Goal: Check status

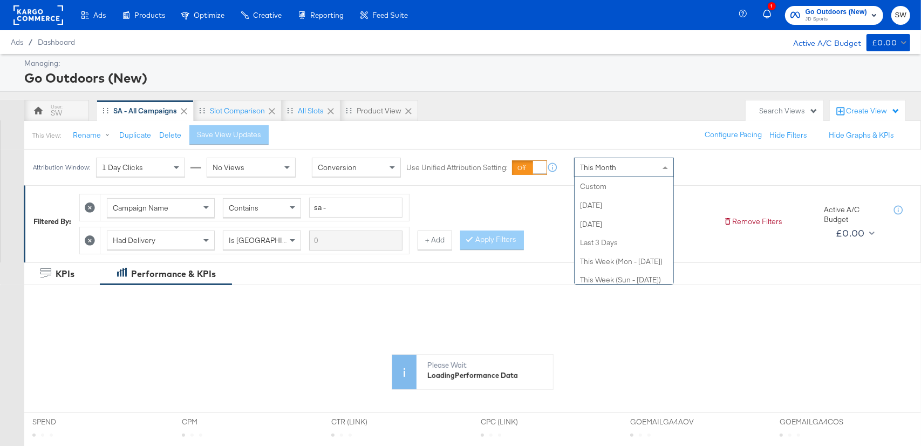
click at [587, 167] on span "This Month" at bounding box center [598, 167] width 36 height 10
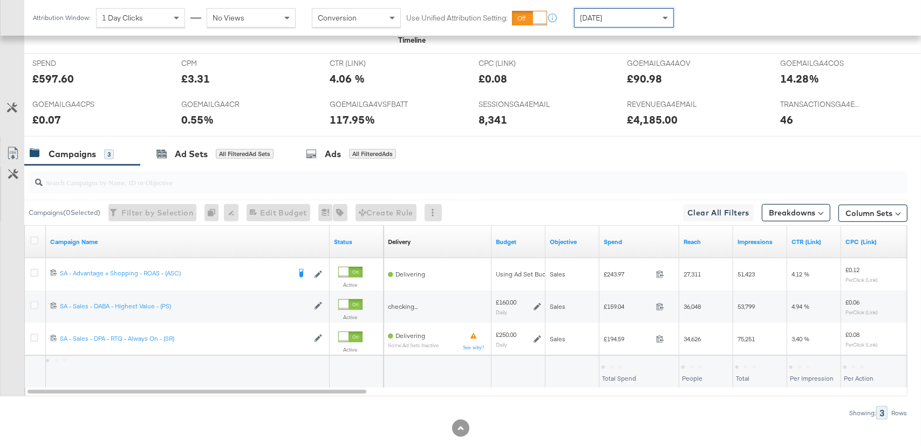
scroll to position [464, 0]
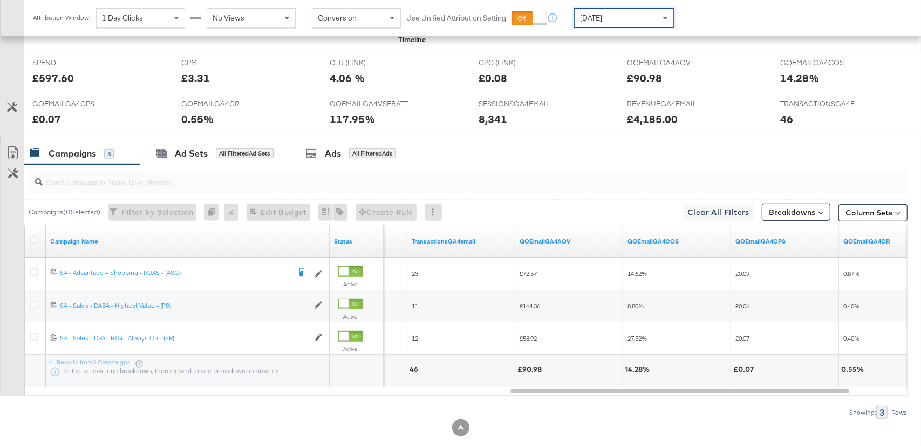
click at [630, 11] on div "[DATE]" at bounding box center [624, 18] width 99 height 18
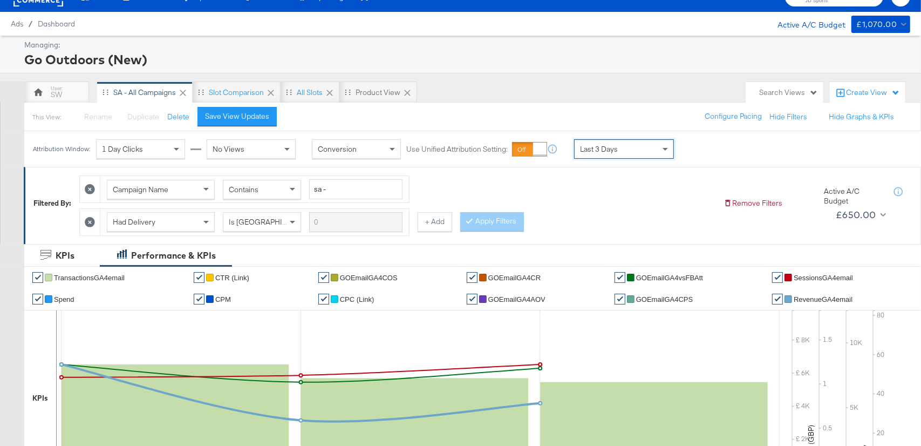
scroll to position [0, 0]
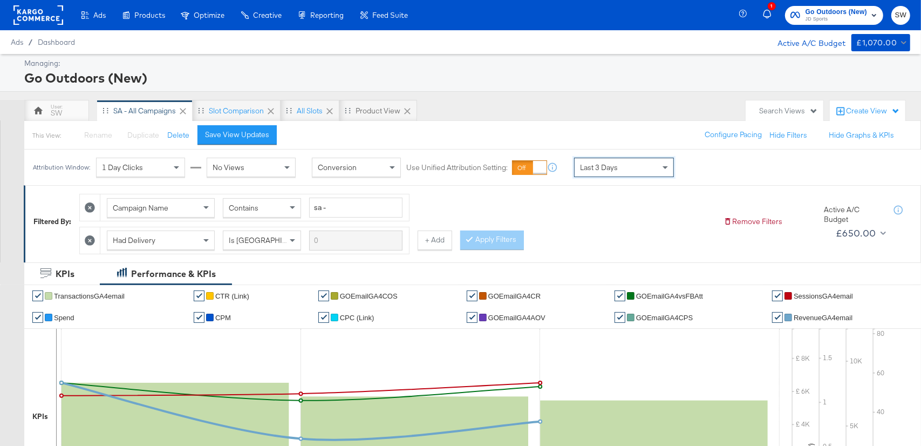
click at [828, 10] on span "Go Outdoors (New)" at bounding box center [835, 11] width 61 height 11
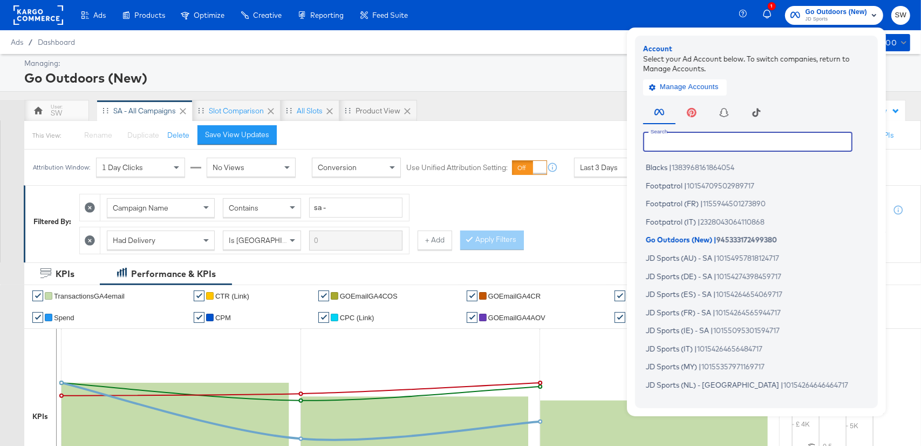
click at [657, 141] on input "text" at bounding box center [747, 141] width 209 height 19
click at [668, 168] on li "Blacks | 1383968161864054" at bounding box center [759, 168] width 232 height 16
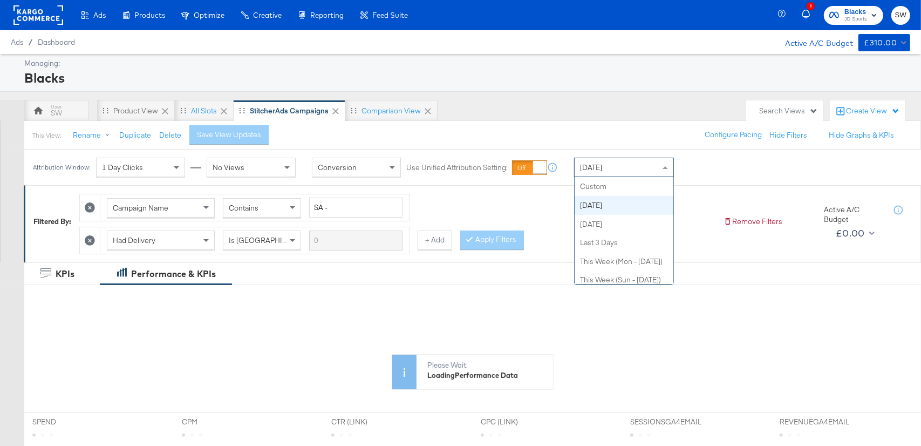
click at [597, 168] on span "[DATE]" at bounding box center [591, 167] width 22 height 10
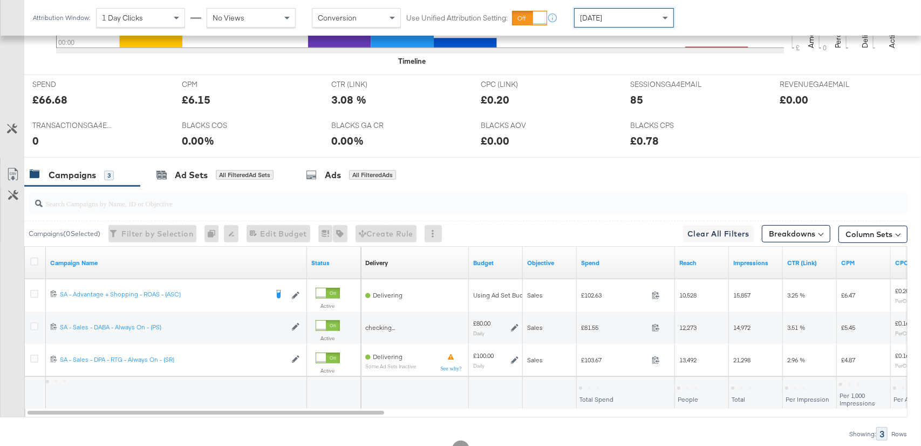
scroll to position [483, 0]
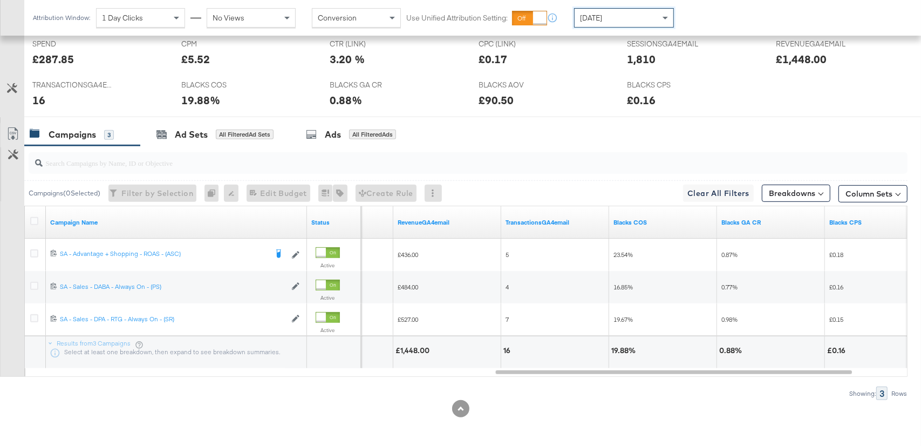
click at [602, 15] on span "[DATE]" at bounding box center [591, 18] width 22 height 10
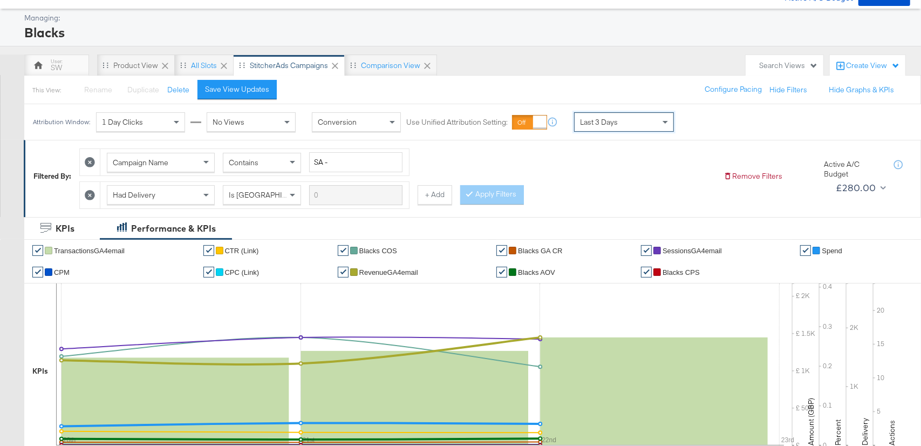
scroll to position [0, 0]
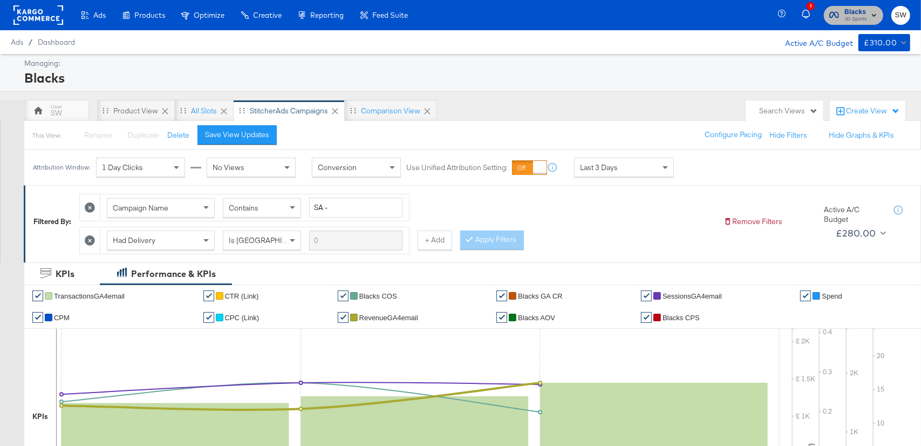
click at [851, 16] on span "JD Sports" at bounding box center [855, 19] width 23 height 9
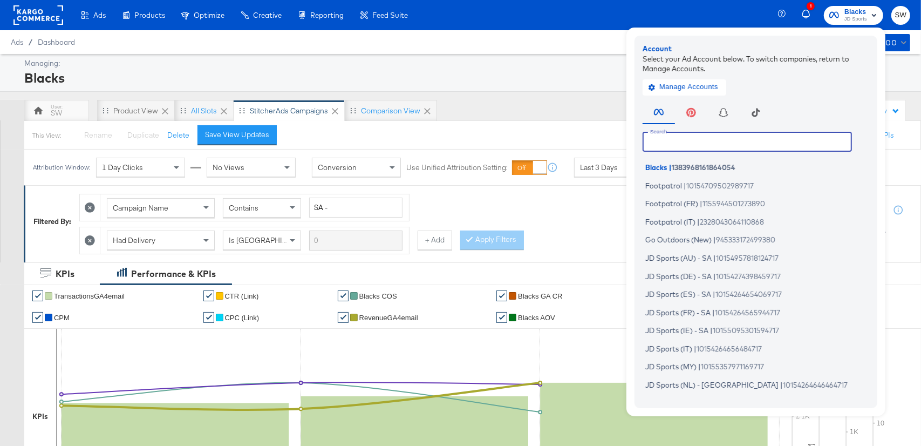
click at [734, 139] on input "text" at bounding box center [746, 141] width 209 height 19
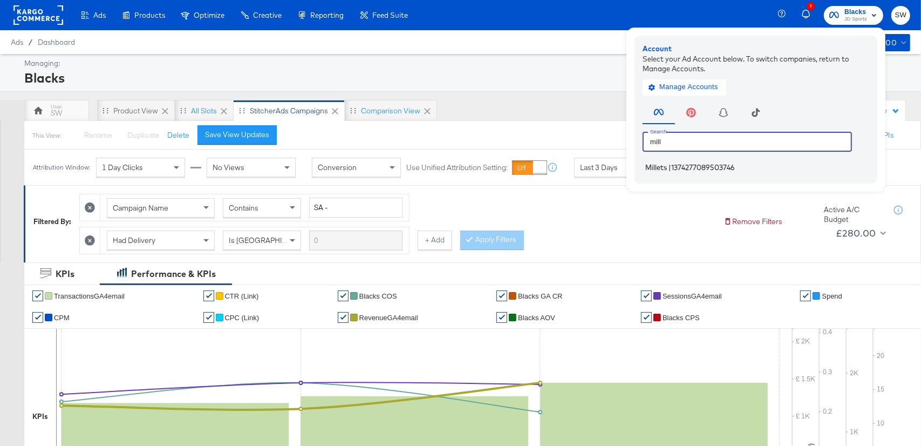
type input "mill"
click at [754, 167] on li "Millets | 1374277089503746" at bounding box center [758, 168] width 232 height 16
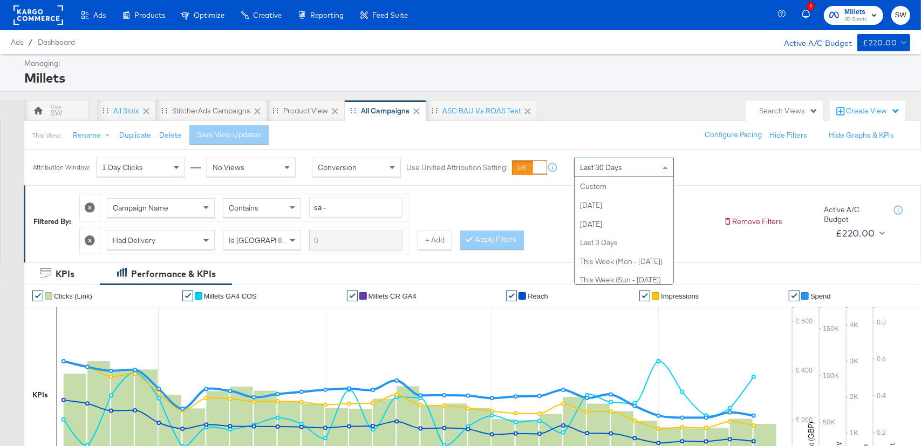
click at [639, 163] on div "Last 30 Days" at bounding box center [624, 167] width 99 height 18
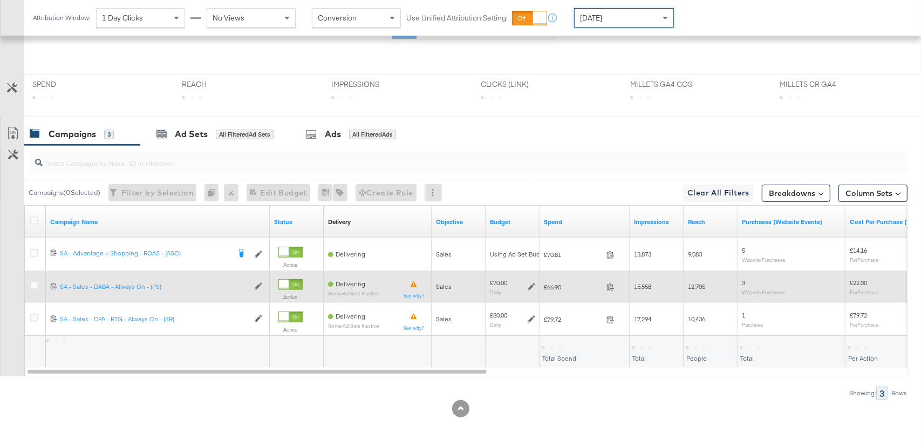
scroll to position [420, 0]
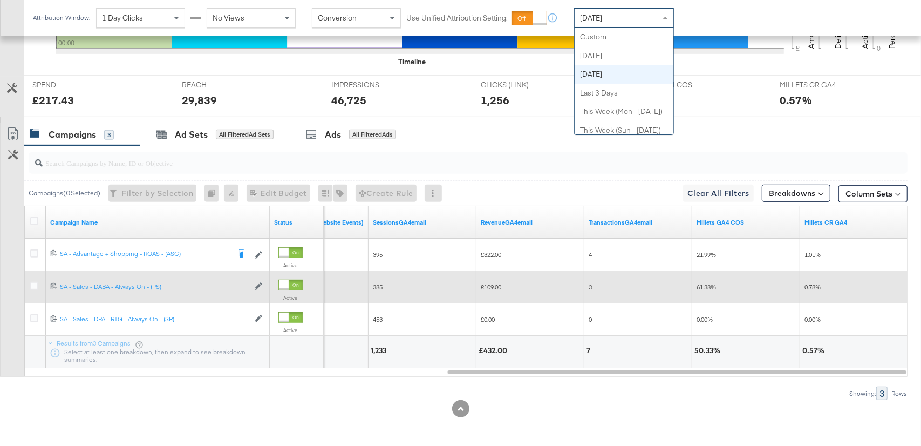
click at [616, 18] on div "[DATE]" at bounding box center [624, 18] width 99 height 18
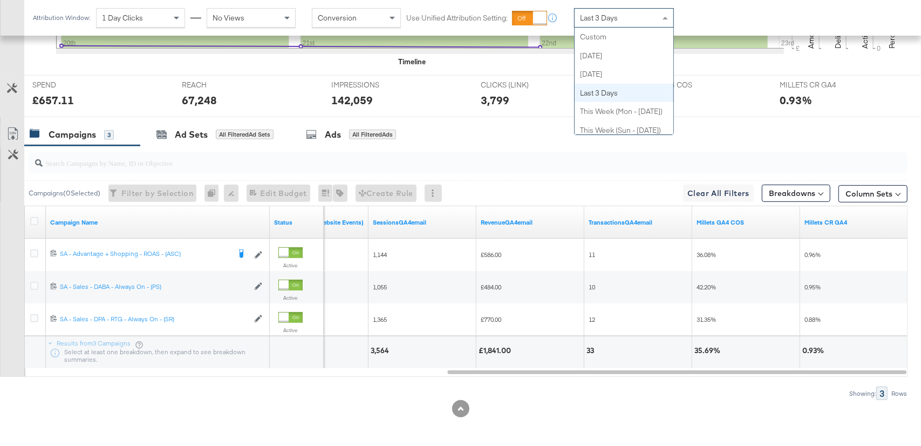
click at [623, 19] on div "Last 3 Days" at bounding box center [624, 18] width 99 height 18
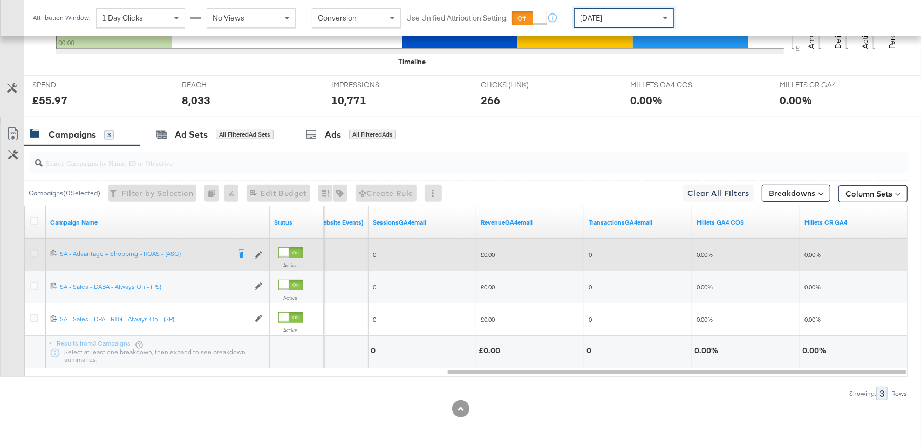
click at [34, 252] on icon at bounding box center [34, 253] width 8 height 8
click at [0, 0] on input "checkbox" at bounding box center [0, 0] width 0 height 0
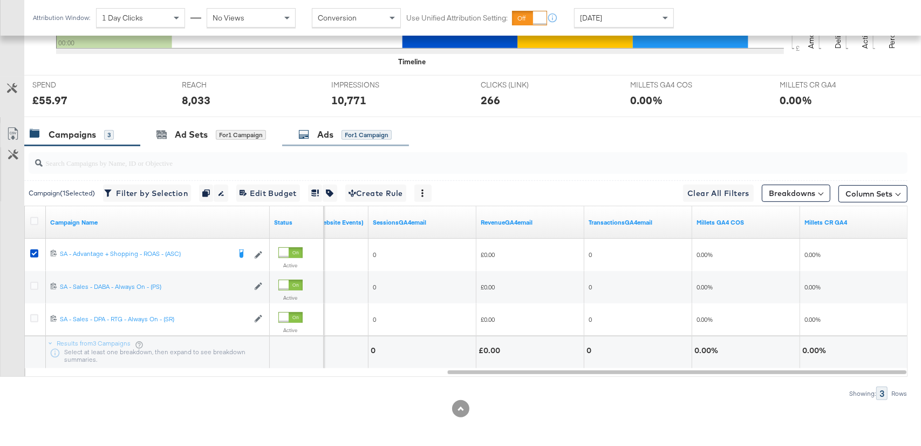
click at [322, 135] on div "Ads" at bounding box center [325, 134] width 16 height 12
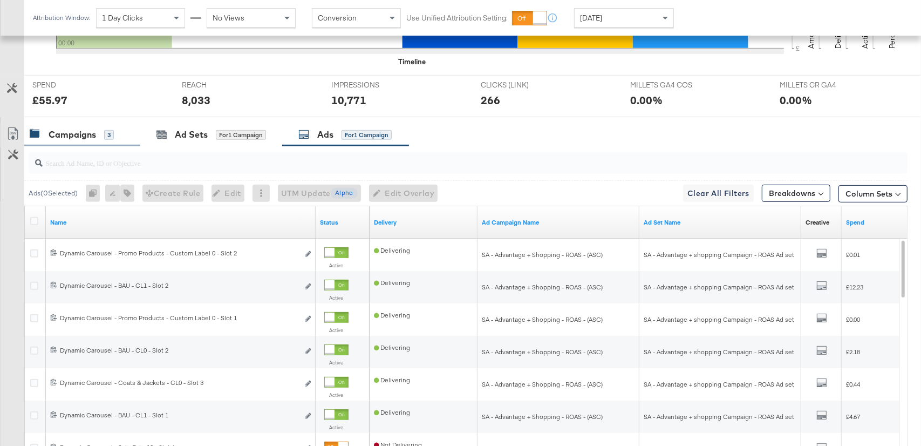
click at [51, 128] on div "Campaigns" at bounding box center [72, 134] width 47 height 12
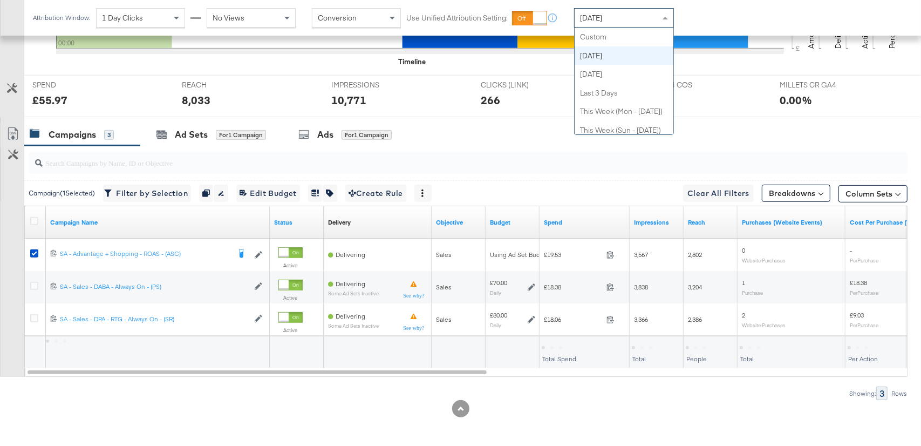
drag, startPoint x: 624, startPoint y: 14, endPoint x: 627, endPoint y: 29, distance: 15.3
click at [624, 15] on div "[DATE]" at bounding box center [624, 18] width 99 height 18
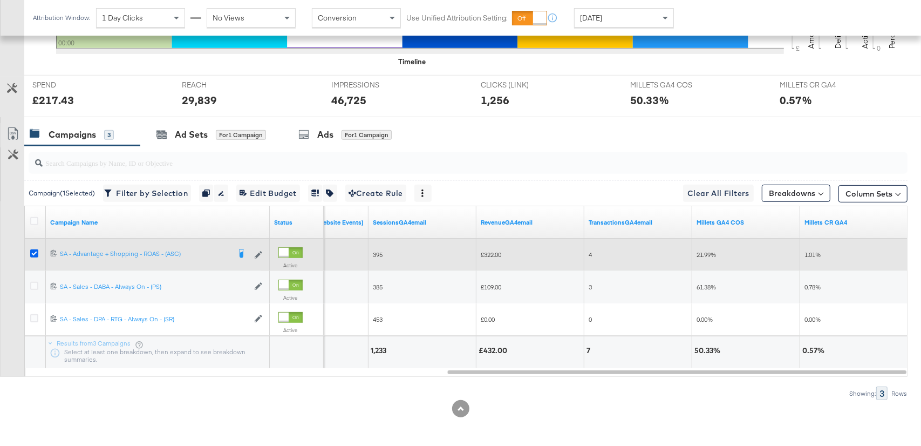
click at [32, 252] on icon at bounding box center [34, 253] width 8 height 8
click at [0, 0] on input "checkbox" at bounding box center [0, 0] width 0 height 0
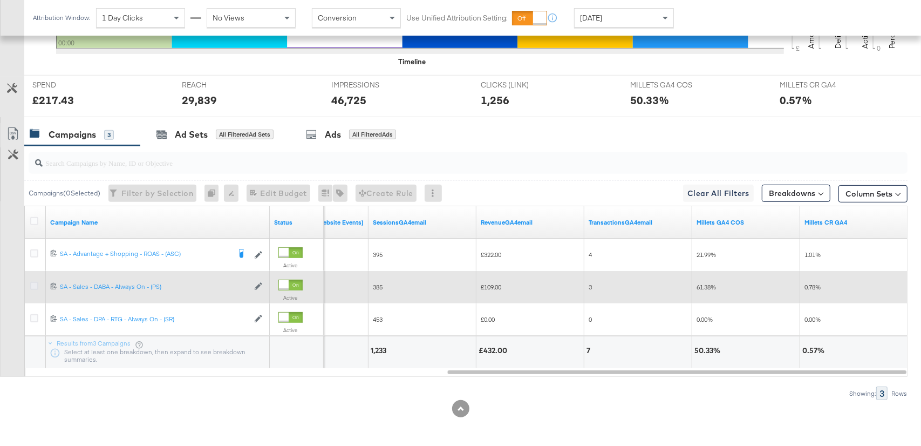
click at [37, 284] on icon at bounding box center [34, 286] width 8 height 8
click at [0, 0] on input "checkbox" at bounding box center [0, 0] width 0 height 0
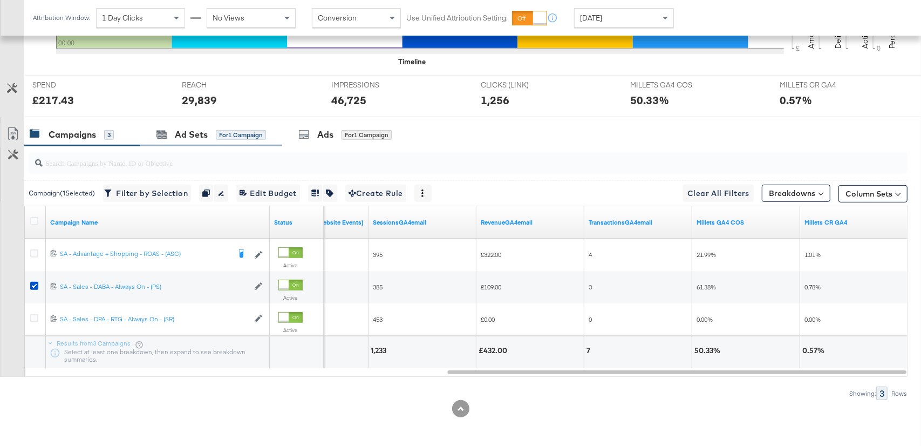
click at [217, 126] on div "Ad Sets for 1 Campaign" at bounding box center [211, 134] width 142 height 23
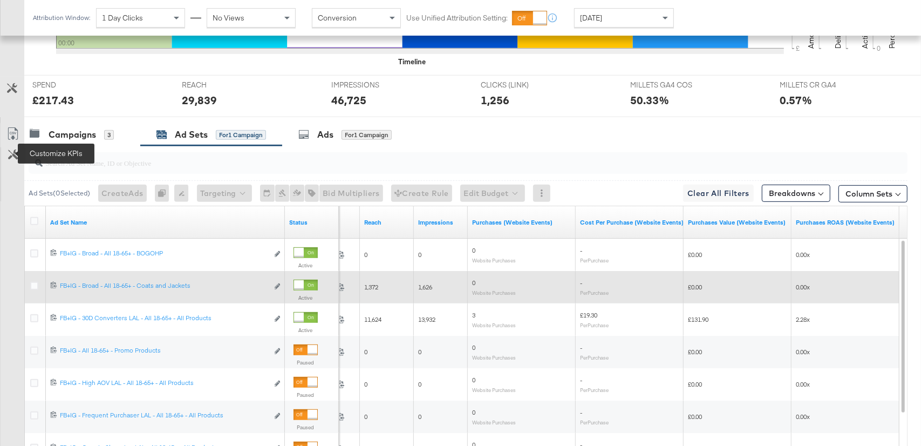
click at [14, 153] on icon at bounding box center [13, 154] width 10 height 10
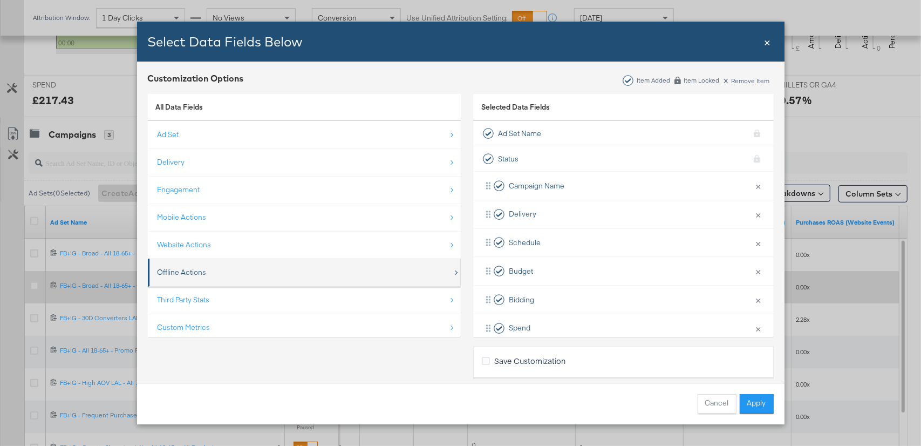
scroll to position [15, 0]
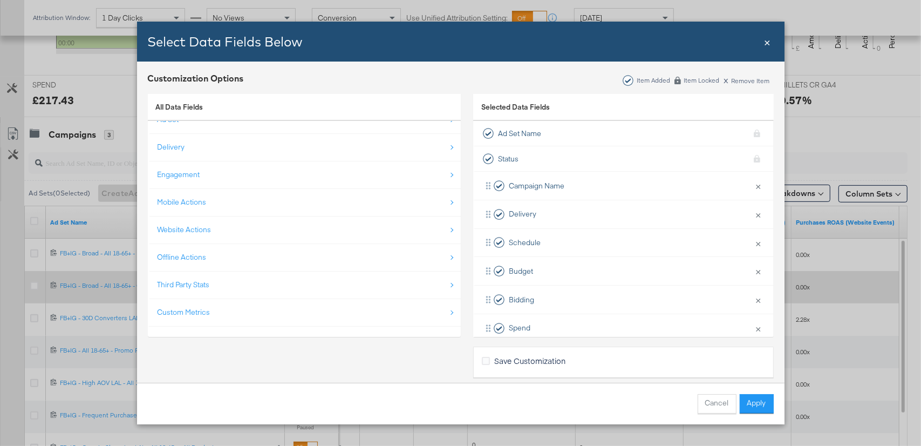
drag, startPoint x: 247, startPoint y: 306, endPoint x: 289, endPoint y: 244, distance: 75.4
click at [247, 306] on div "Custom Metrics" at bounding box center [305, 312] width 295 height 22
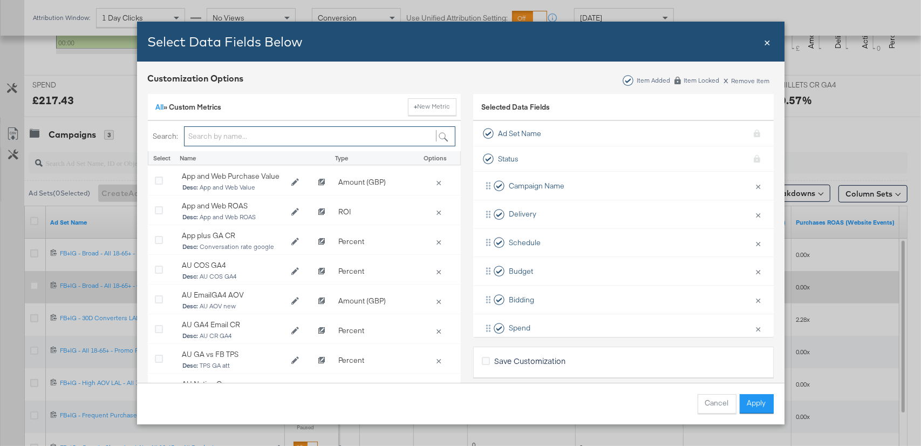
click at [306, 134] on input "Bulk Add Locations Modal" at bounding box center [319, 136] width 271 height 20
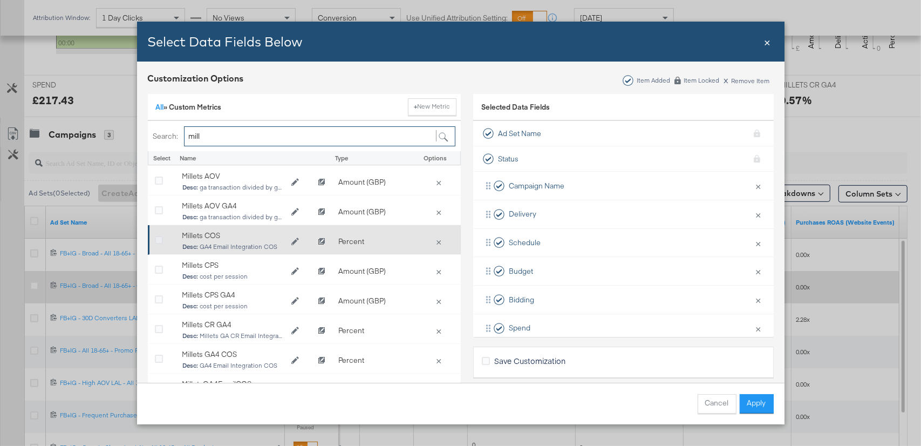
type input "mill"
click at [159, 238] on icon "Bulk Add Locations Modal" at bounding box center [159, 240] width 8 height 8
click at [0, 0] on input "Bulk Add Locations Modal" at bounding box center [0, 0] width 0 height 0
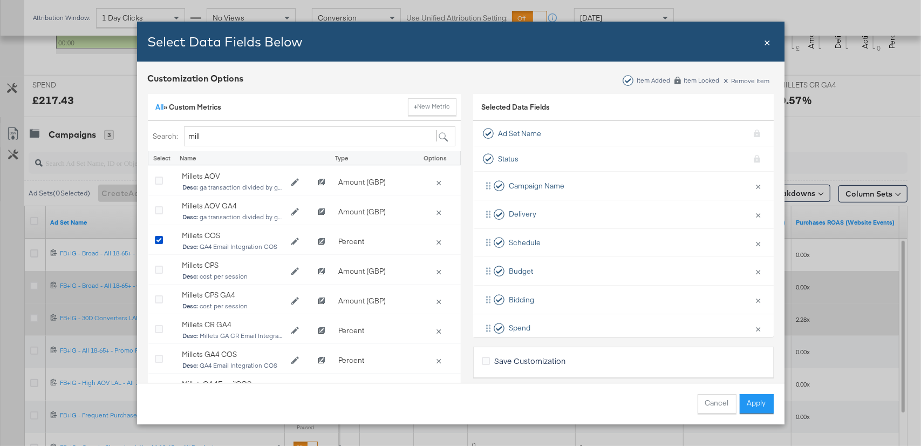
drag, startPoint x: 754, startPoint y: 401, endPoint x: 711, endPoint y: 333, distance: 80.2
click at [754, 401] on button "Apply" at bounding box center [757, 403] width 34 height 19
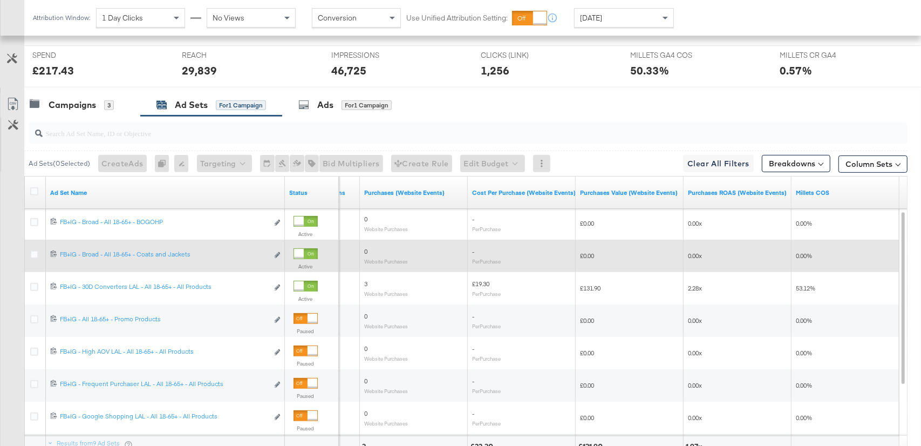
scroll to position [495, 0]
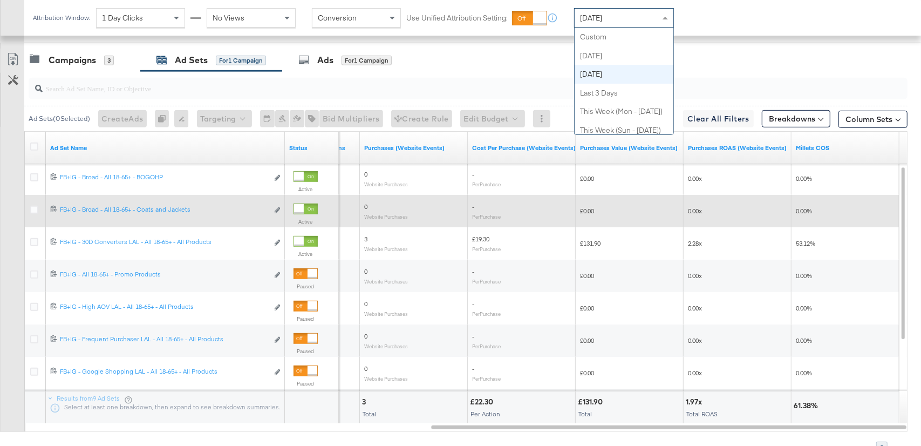
click at [630, 19] on div "[DATE]" at bounding box center [624, 18] width 99 height 18
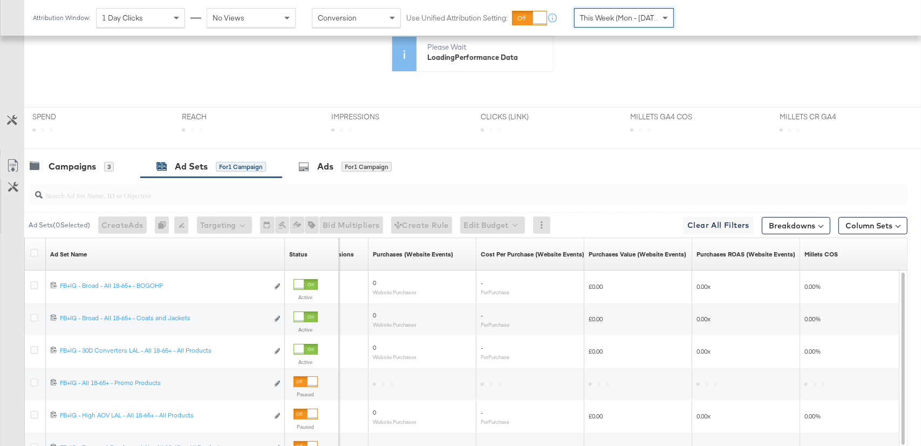
scroll to position [403, 0]
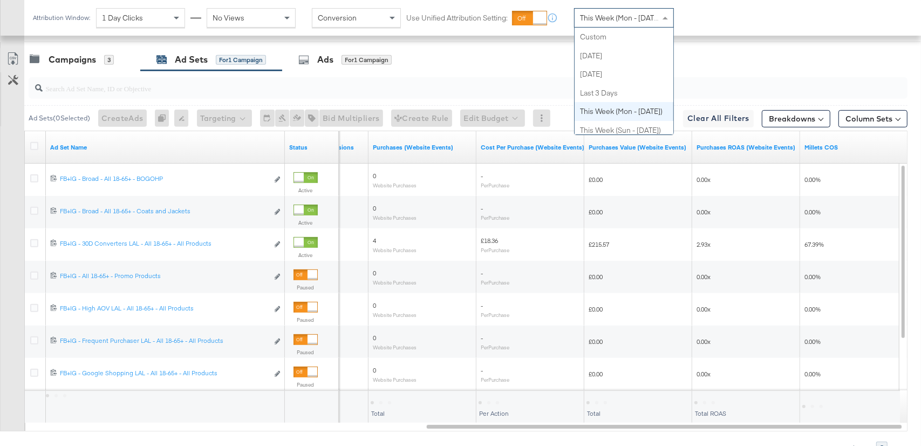
click at [633, 19] on span "This Week (Mon - [DATE])" at bounding box center [621, 18] width 83 height 10
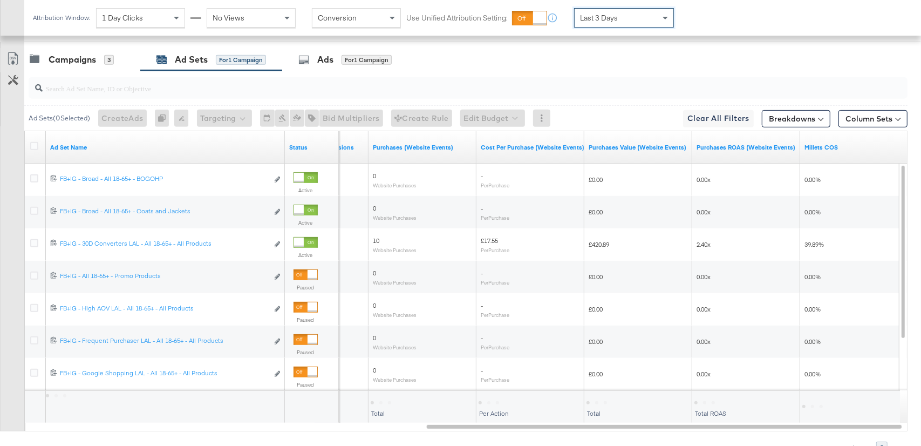
scroll to position [495, 0]
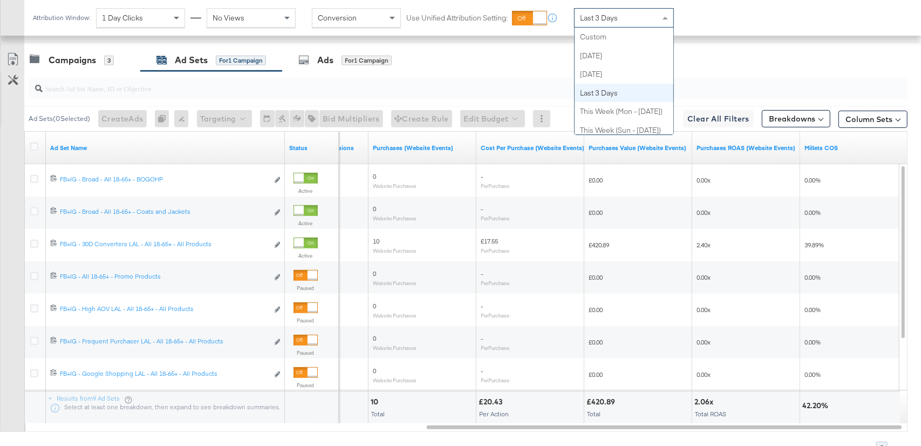
click at [627, 18] on div "Last 3 Days" at bounding box center [624, 18] width 99 height 18
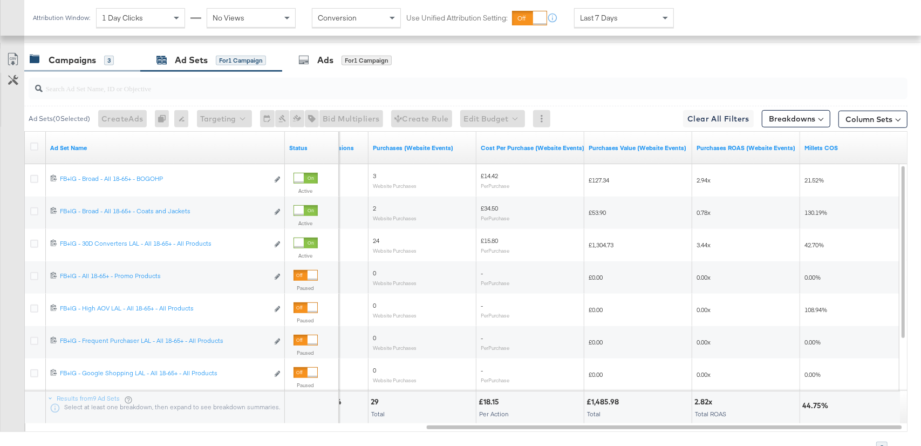
click at [97, 65] on div "Campaigns 3" at bounding box center [82, 60] width 116 height 23
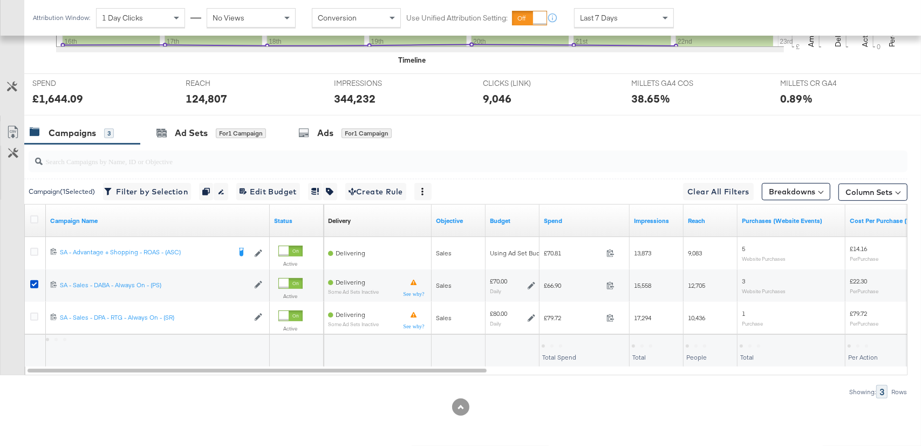
scroll to position [421, 0]
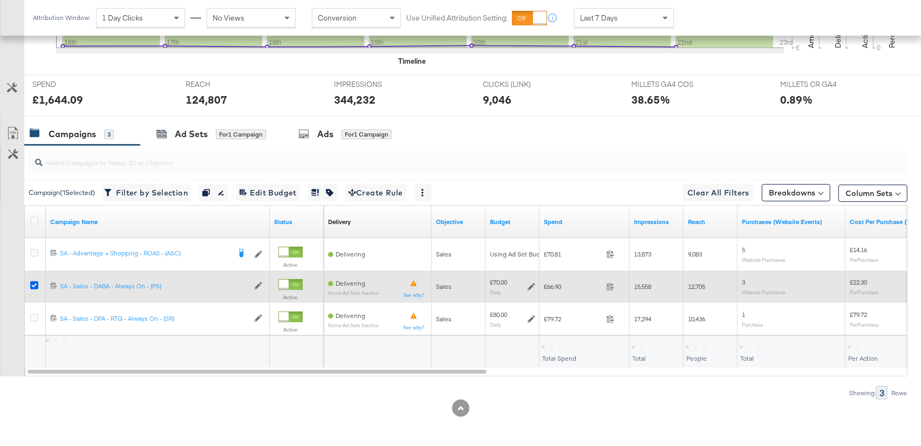
click at [36, 283] on icon at bounding box center [34, 285] width 8 height 8
click at [0, 0] on input "checkbox" at bounding box center [0, 0] width 0 height 0
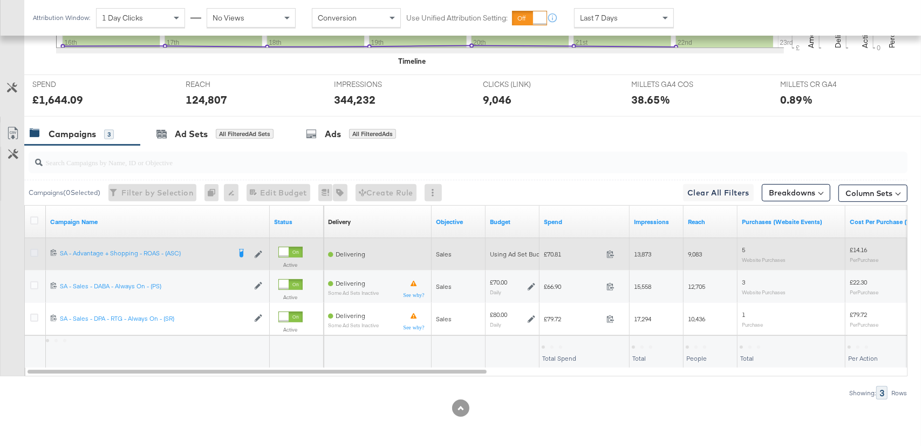
click at [33, 252] on icon at bounding box center [34, 253] width 8 height 8
click at [0, 0] on input "checkbox" at bounding box center [0, 0] width 0 height 0
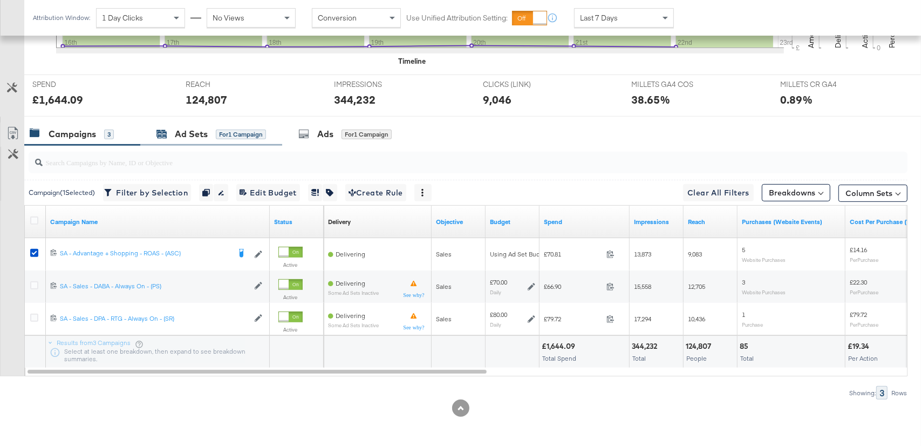
click at [219, 128] on div "Ad Sets for 1 Campaign" at bounding box center [211, 134] width 110 height 12
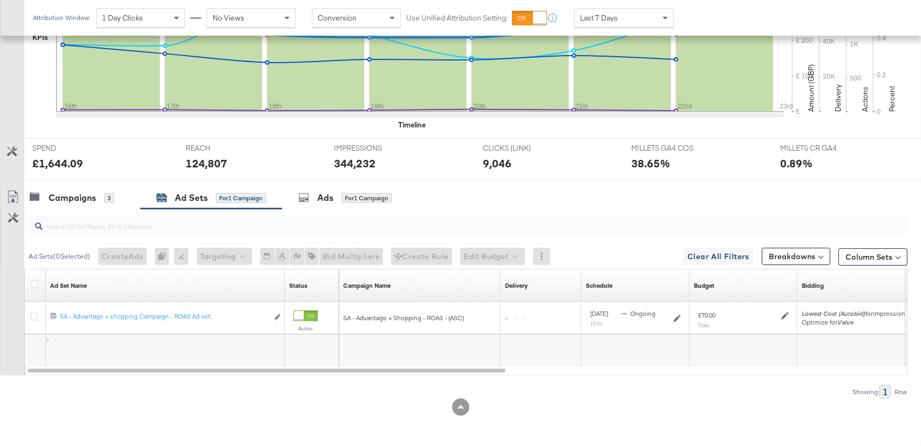
scroll to position [356, 0]
click at [340, 194] on div "Ads for 1 Campaign" at bounding box center [344, 199] width 93 height 12
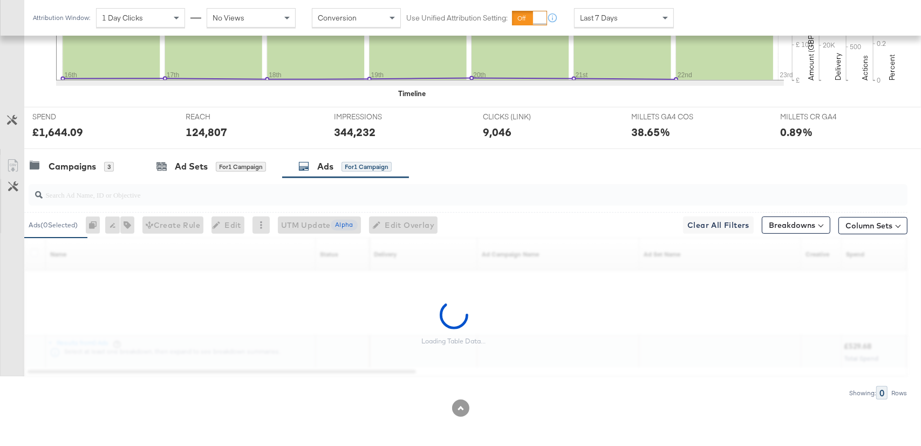
scroll to position [495, 0]
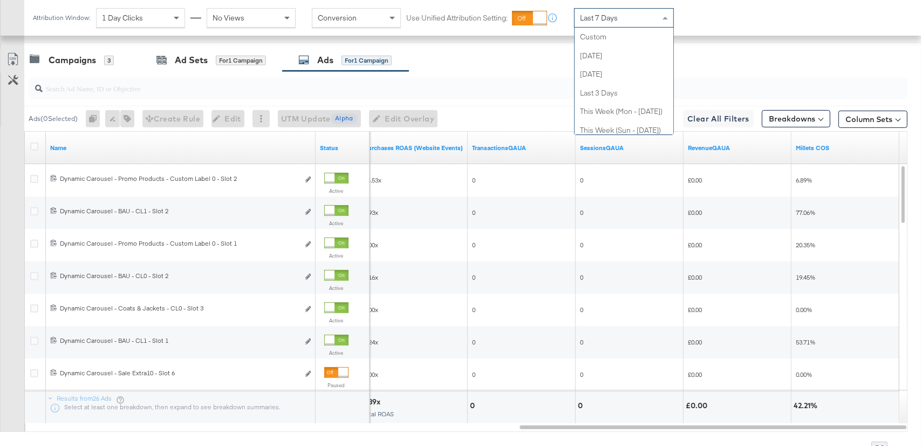
click at [604, 14] on span "Last 7 Days" at bounding box center [599, 18] width 38 height 10
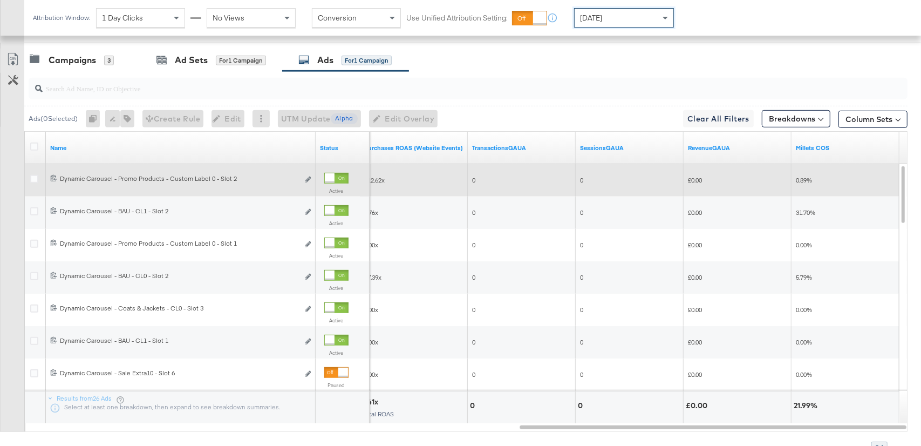
click at [334, 174] on div at bounding box center [330, 178] width 10 height 10
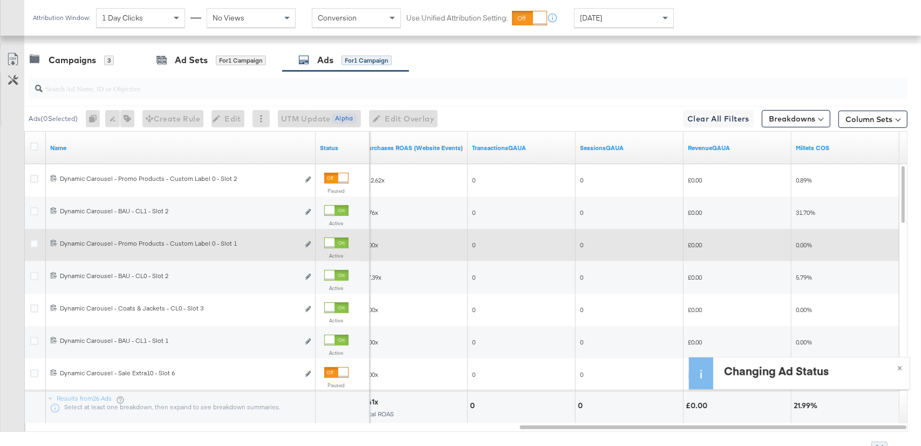
click at [329, 239] on div at bounding box center [330, 243] width 10 height 10
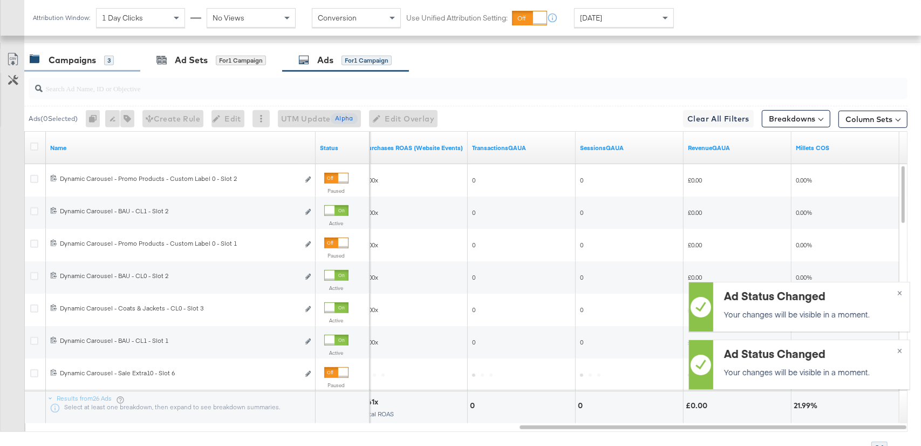
click at [101, 64] on div "Campaigns 3" at bounding box center [72, 60] width 84 height 12
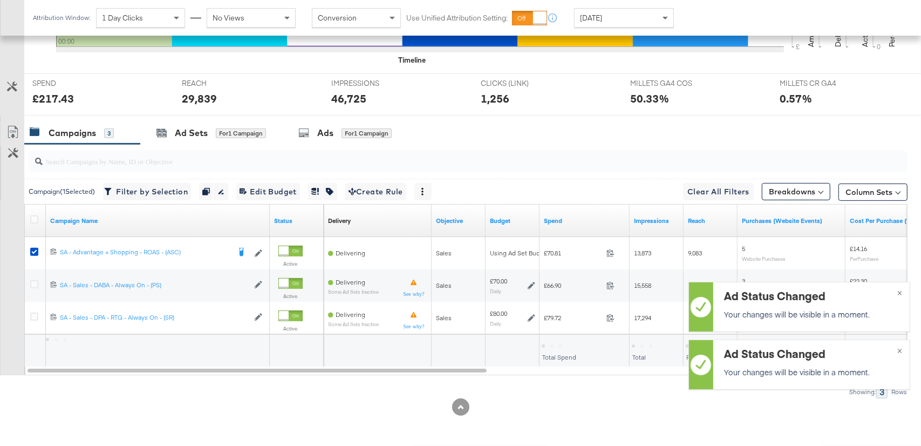
scroll to position [421, 0]
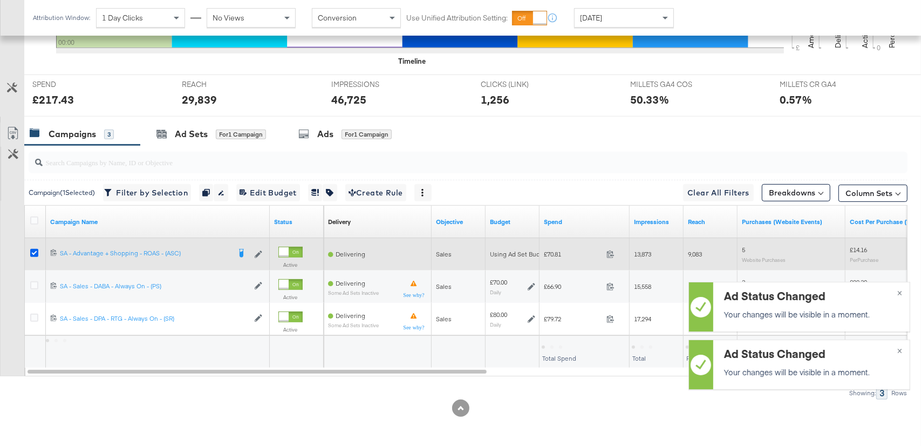
click at [33, 249] on icon at bounding box center [34, 253] width 8 height 8
click at [0, 0] on input "checkbox" at bounding box center [0, 0] width 0 height 0
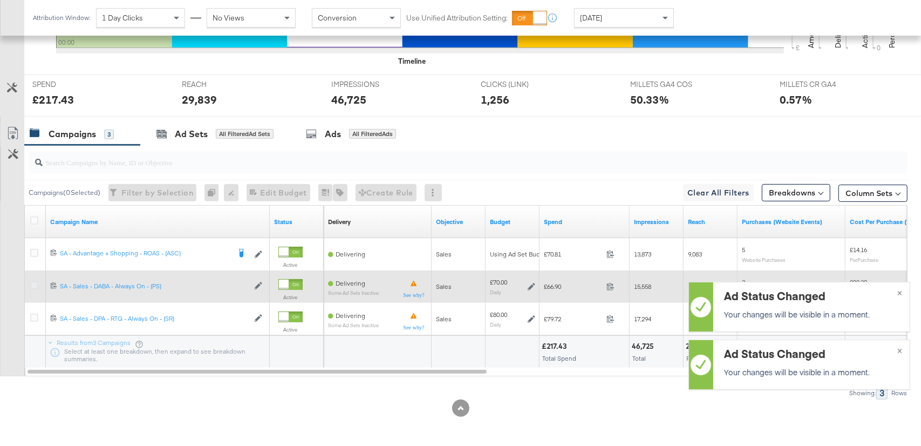
click at [32, 281] on icon at bounding box center [34, 285] width 8 height 8
click at [0, 0] on input "checkbox" at bounding box center [0, 0] width 0 height 0
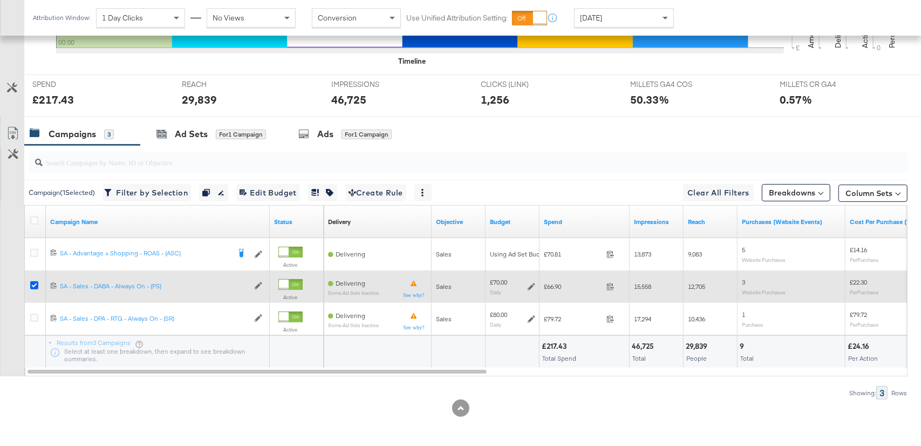
click at [36, 283] on icon at bounding box center [34, 285] width 8 height 8
click at [0, 0] on input "checkbox" at bounding box center [0, 0] width 0 height 0
drag, startPoint x: 37, startPoint y: 284, endPoint x: 52, endPoint y: 269, distance: 21.0
click at [36, 284] on icon at bounding box center [34, 285] width 8 height 8
click at [0, 0] on input "checkbox" at bounding box center [0, 0] width 0 height 0
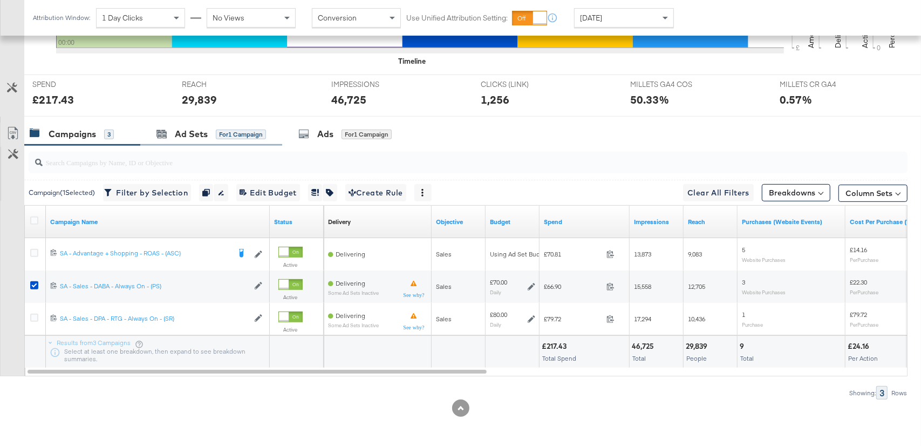
click at [231, 123] on div "Ad Sets for 1 Campaign" at bounding box center [211, 133] width 142 height 23
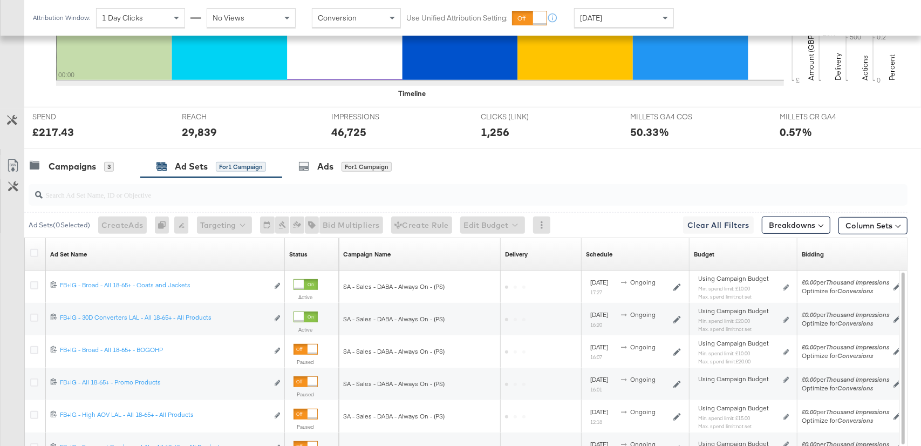
scroll to position [495, 0]
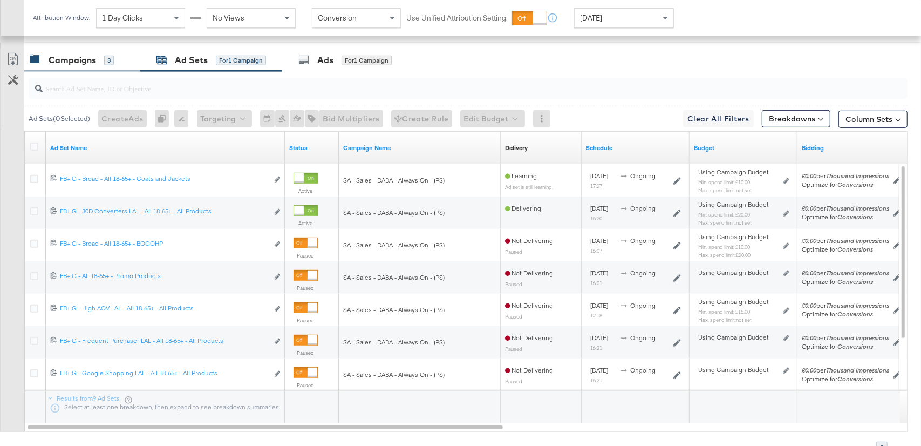
click at [87, 56] on div "Campaigns" at bounding box center [72, 60] width 47 height 12
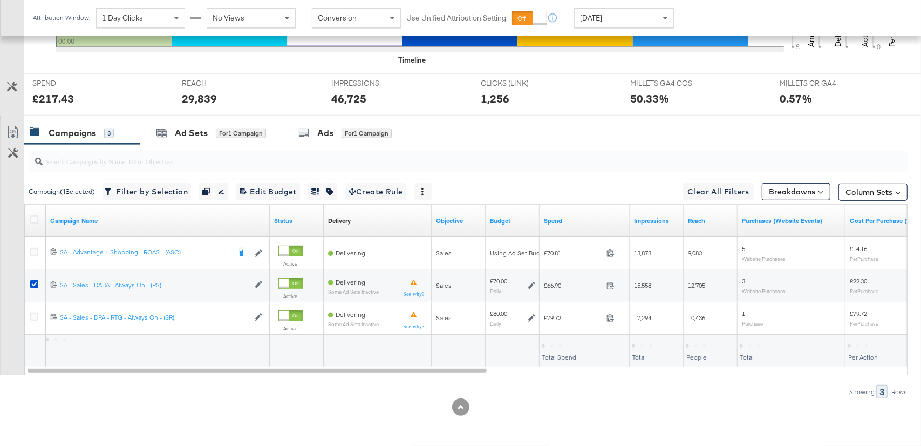
scroll to position [421, 0]
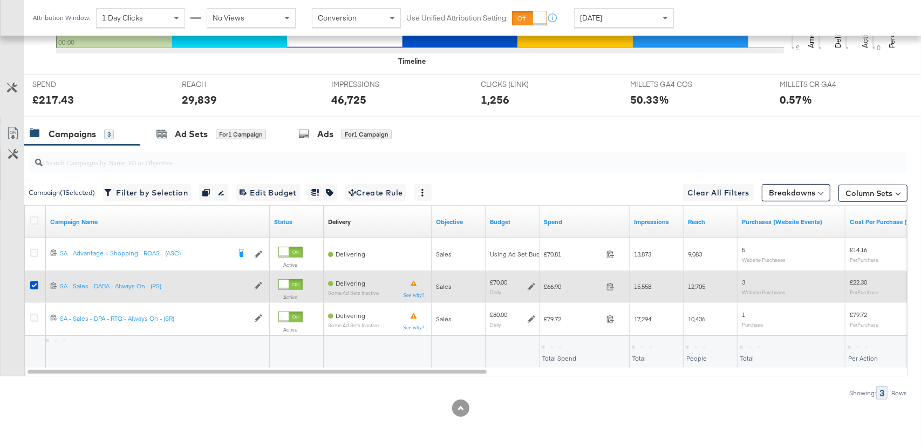
click at [34, 282] on icon at bounding box center [34, 285] width 8 height 8
click at [0, 0] on input "checkbox" at bounding box center [0, 0] width 0 height 0
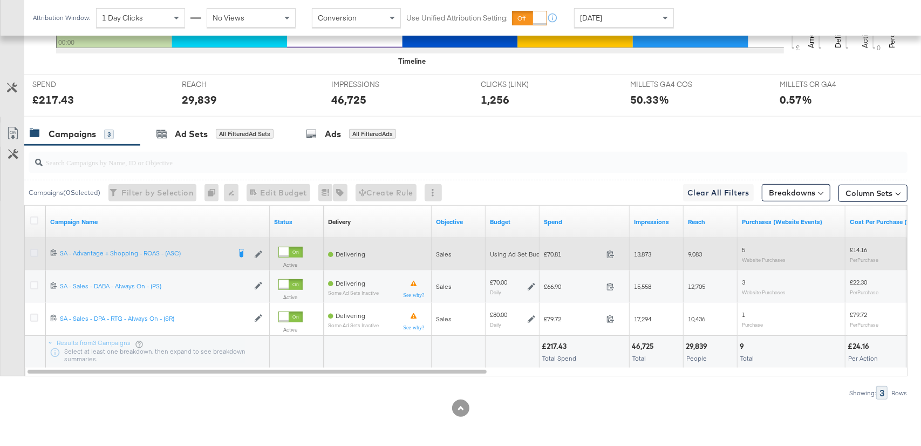
click at [36, 255] on icon at bounding box center [34, 253] width 8 height 8
click at [0, 0] on input "checkbox" at bounding box center [0, 0] width 0 height 0
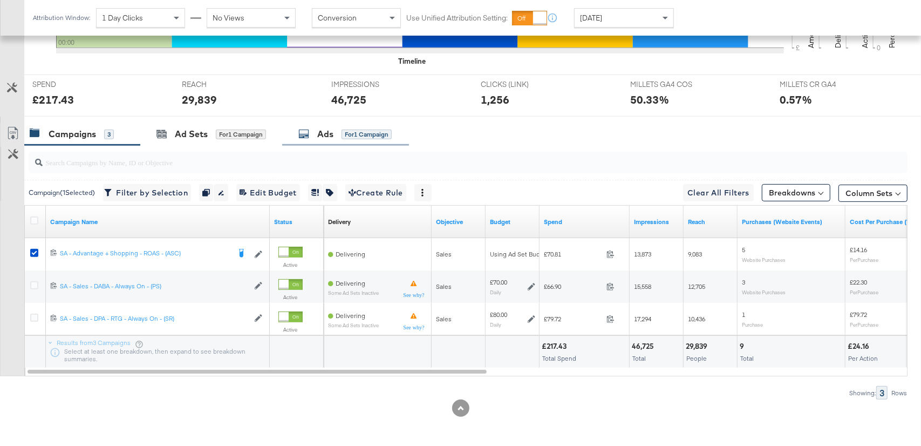
click at [350, 129] on div "for 1 Campaign" at bounding box center [366, 134] width 50 height 10
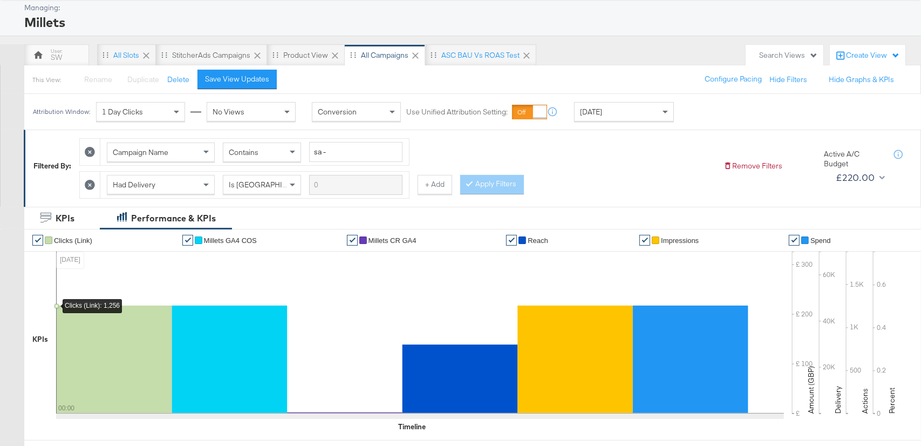
scroll to position [0, 0]
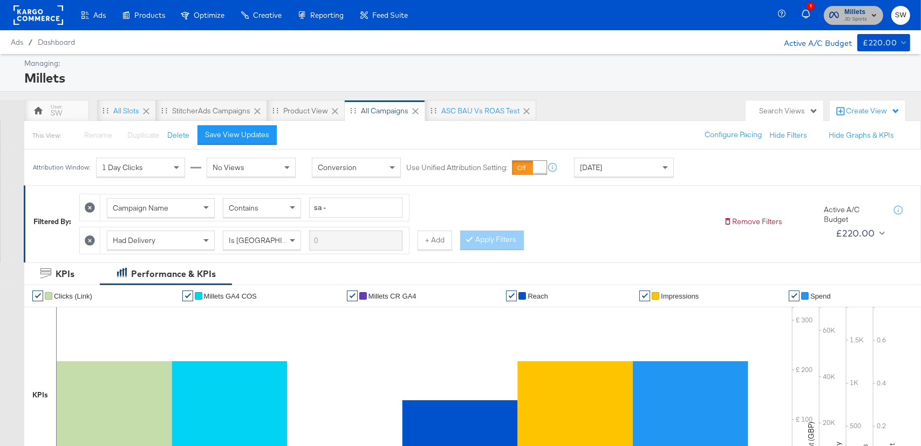
click at [859, 15] on span "JD Sports" at bounding box center [855, 19] width 23 height 9
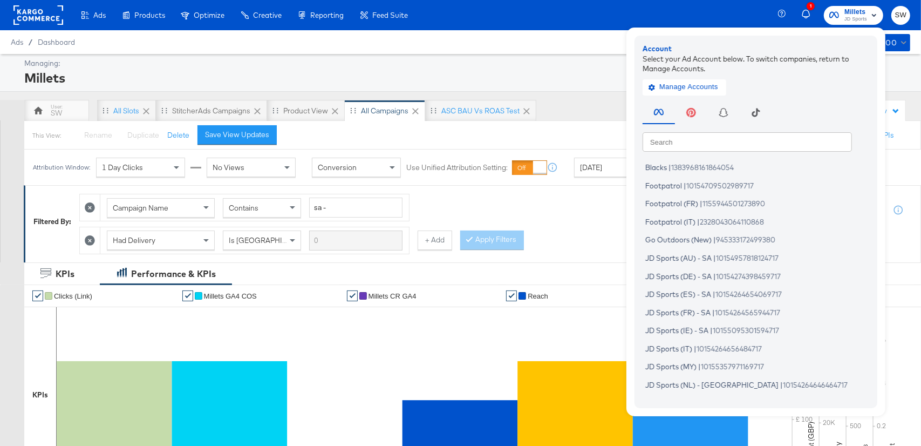
click at [720, 151] on input "text" at bounding box center [746, 141] width 209 height 19
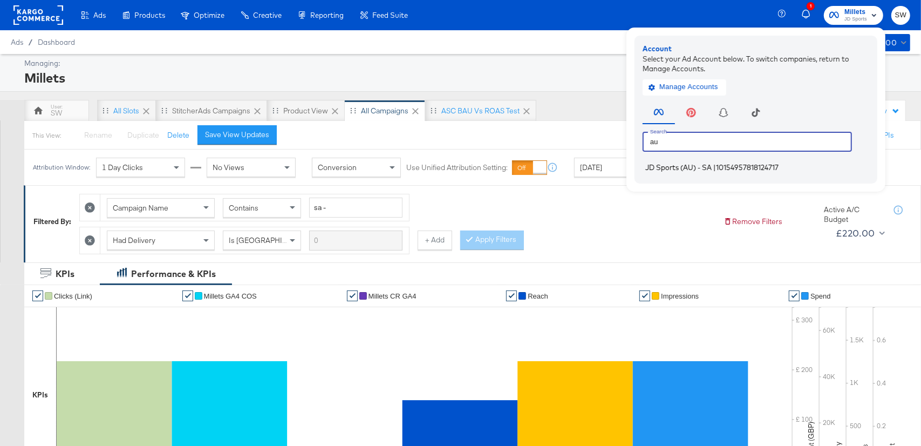
type input "au"
click at [724, 171] on span "10154957818124717" at bounding box center [747, 167] width 63 height 9
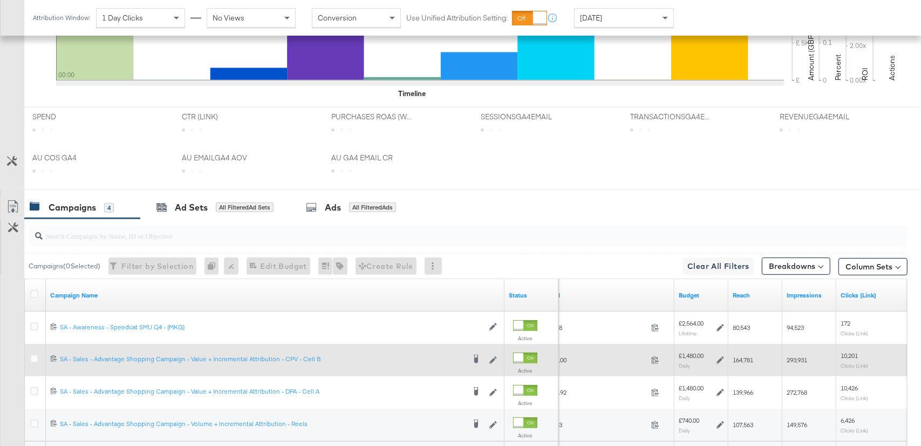
scroll to position [515, 0]
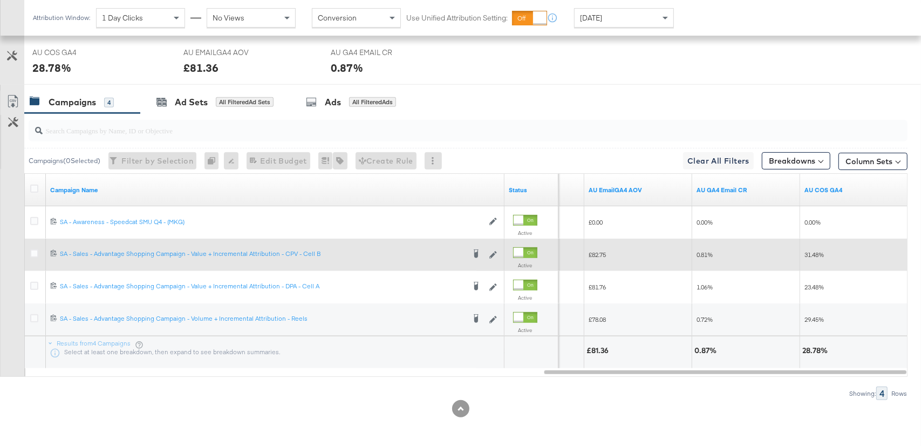
click at [641, 22] on div "[DATE]" at bounding box center [624, 18] width 99 height 18
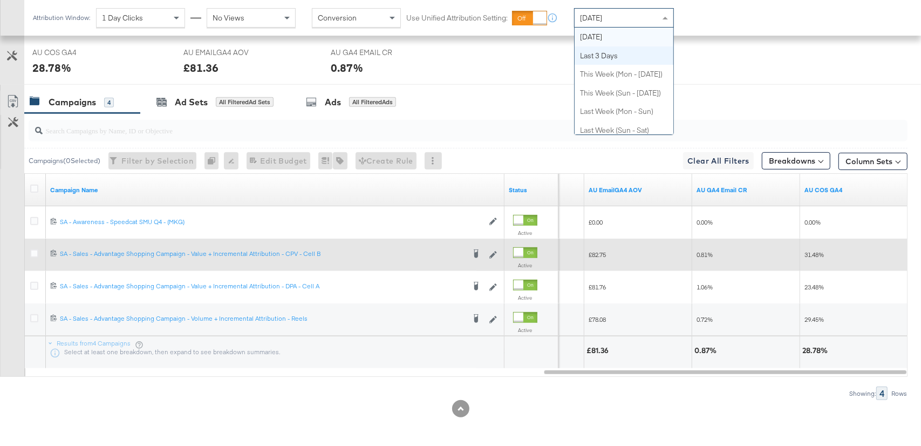
scroll to position [0, 0]
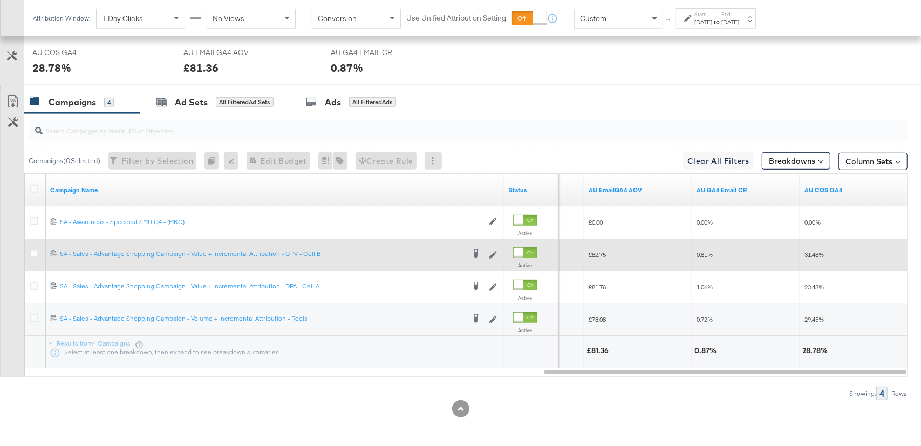
click at [705, 24] on div "[DATE]" at bounding box center [703, 22] width 18 height 9
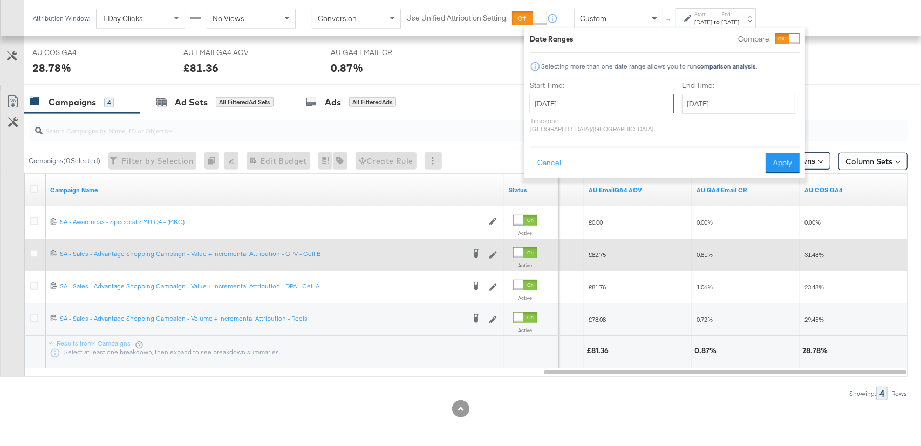
click at [606, 99] on input "[DATE]" at bounding box center [602, 103] width 144 height 19
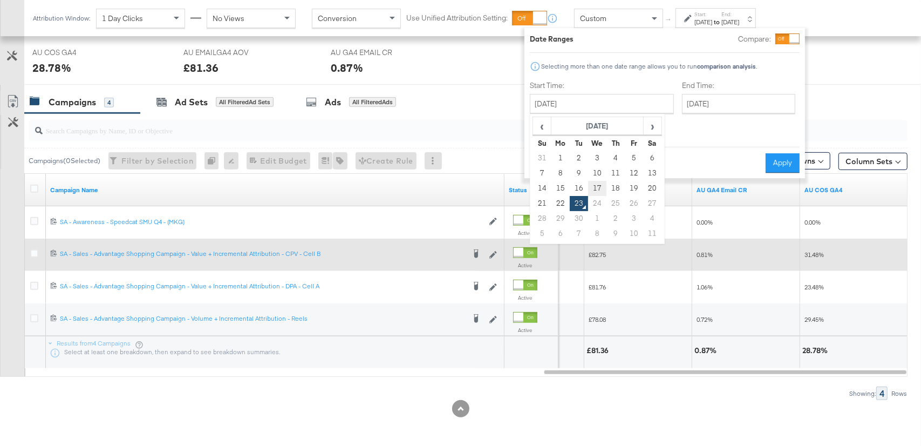
click at [598, 188] on td "17" at bounding box center [597, 188] width 18 height 15
type input "[DATE]"
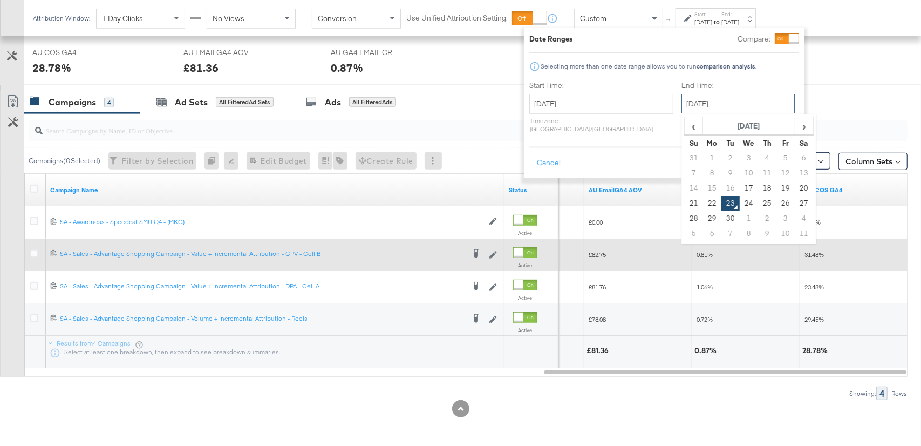
drag, startPoint x: 685, startPoint y: 106, endPoint x: 680, endPoint y: 173, distance: 67.6
click at [685, 106] on input "[DATE]" at bounding box center [737, 103] width 113 height 19
click at [703, 198] on td "22" at bounding box center [712, 203] width 18 height 15
type input "September 22nd 2025"
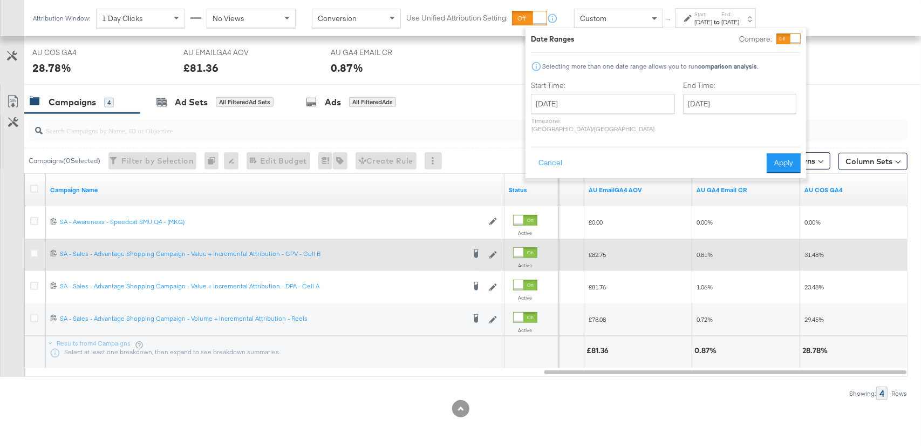
click at [680, 200] on div "AU EmailGA4 AOV" at bounding box center [638, 190] width 108 height 32
click at [788, 156] on button "Apply" at bounding box center [784, 162] width 34 height 19
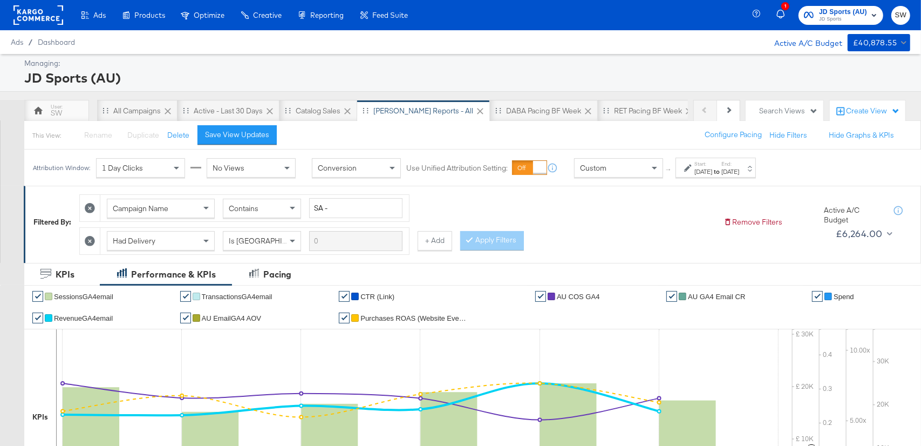
click at [844, 18] on span "JD Sports" at bounding box center [843, 19] width 48 height 9
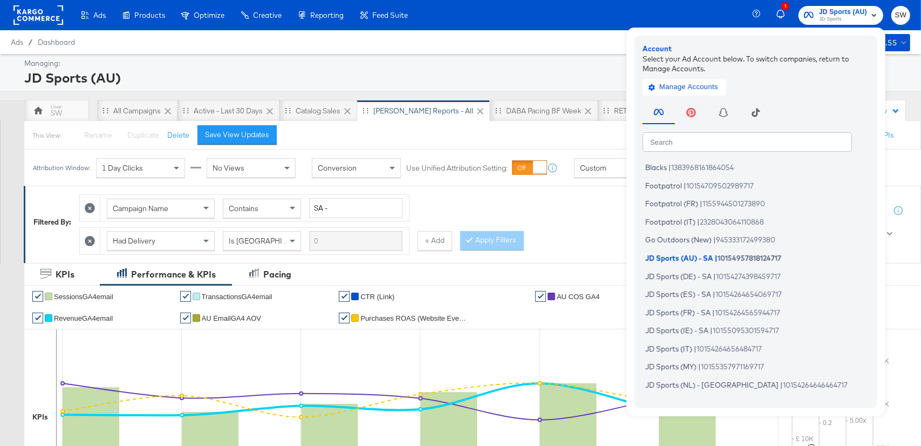
click at [719, 140] on input "text" at bounding box center [746, 141] width 209 height 19
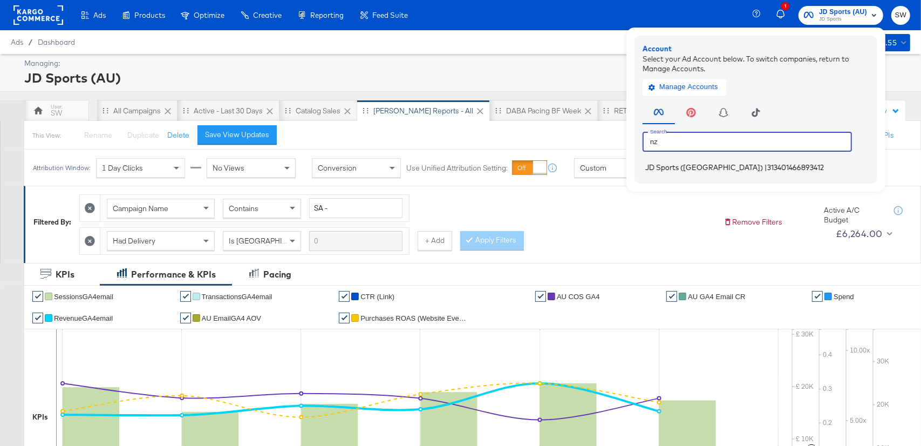
type input "nz"
click at [767, 167] on span "313401466893412" at bounding box center [795, 167] width 57 height 9
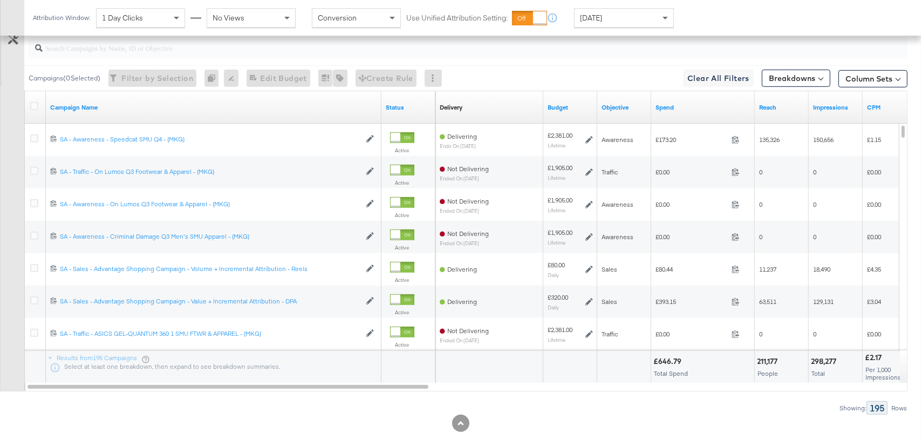
scroll to position [569, 0]
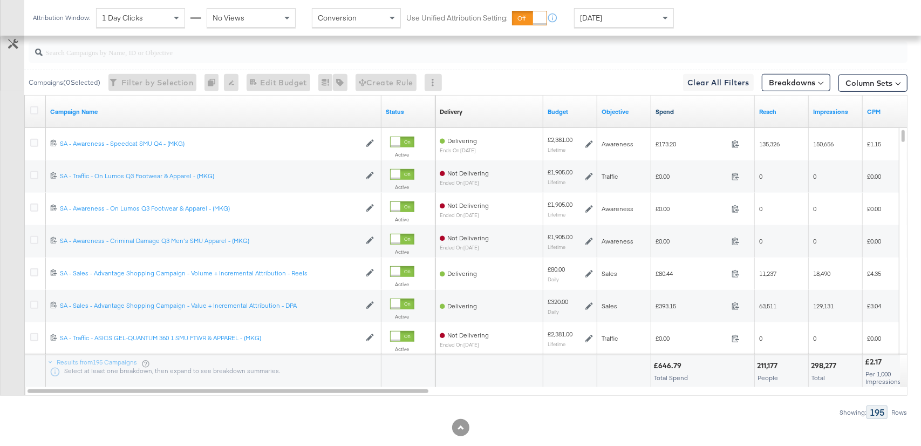
click at [696, 112] on link "Spend" at bounding box center [702, 111] width 95 height 9
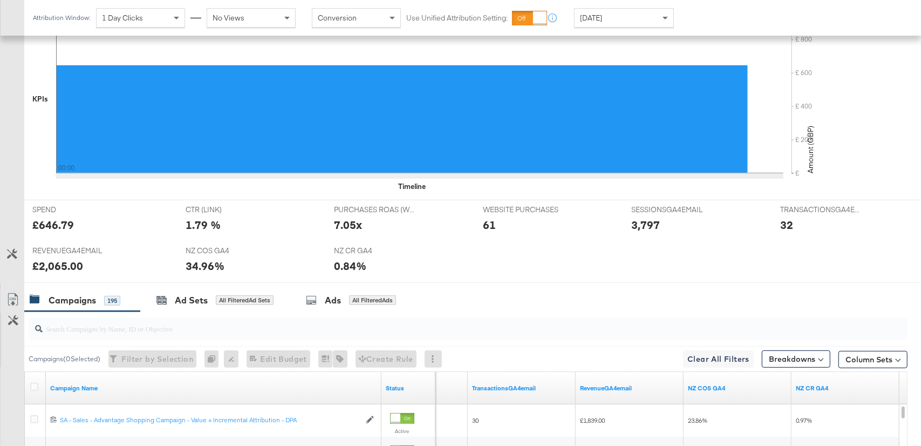
scroll to position [588, 0]
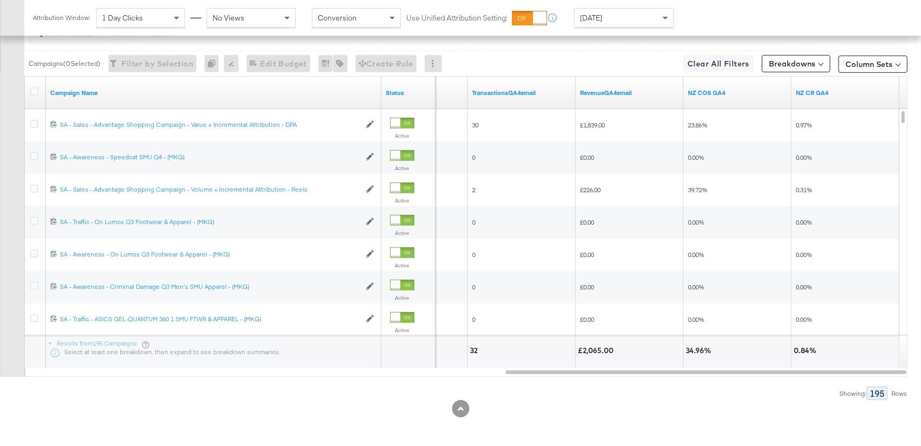
click at [717, 92] on link "NZ COS GA4" at bounding box center [737, 92] width 99 height 9
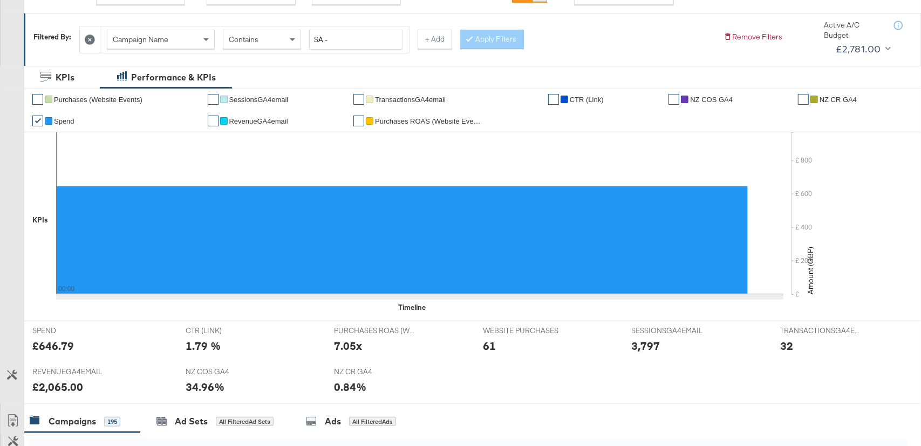
scroll to position [0, 0]
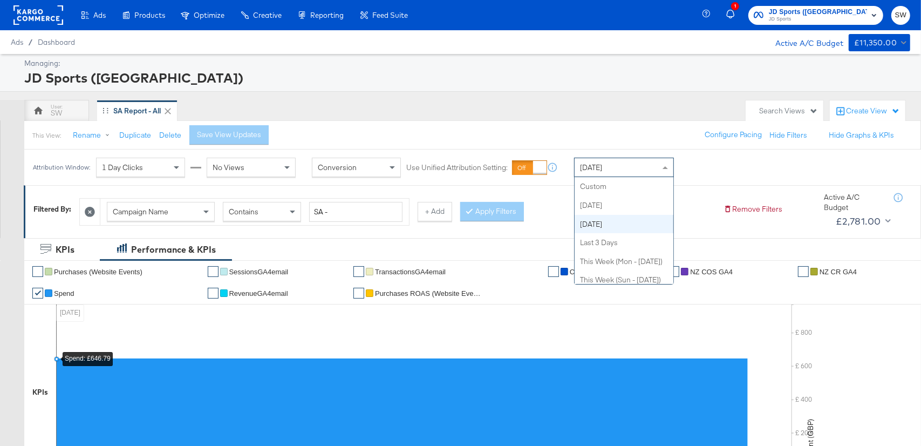
drag, startPoint x: 597, startPoint y: 169, endPoint x: 598, endPoint y: 178, distance: 9.2
click at [597, 169] on span "[DATE]" at bounding box center [591, 167] width 22 height 10
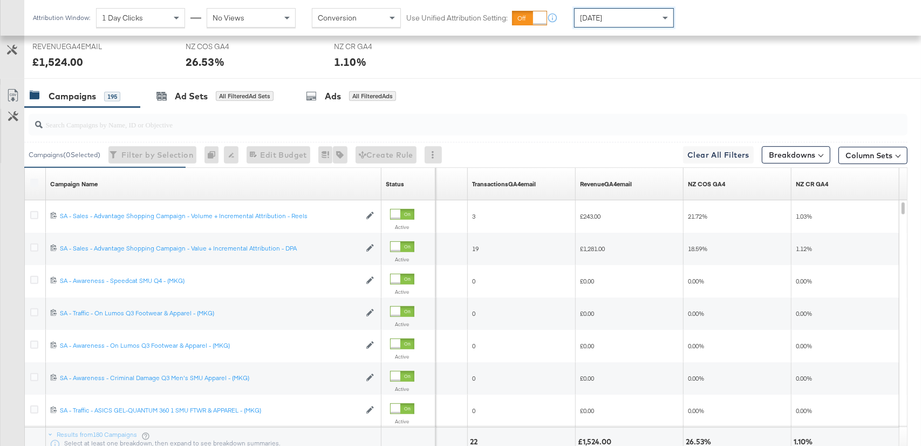
scroll to position [500, 0]
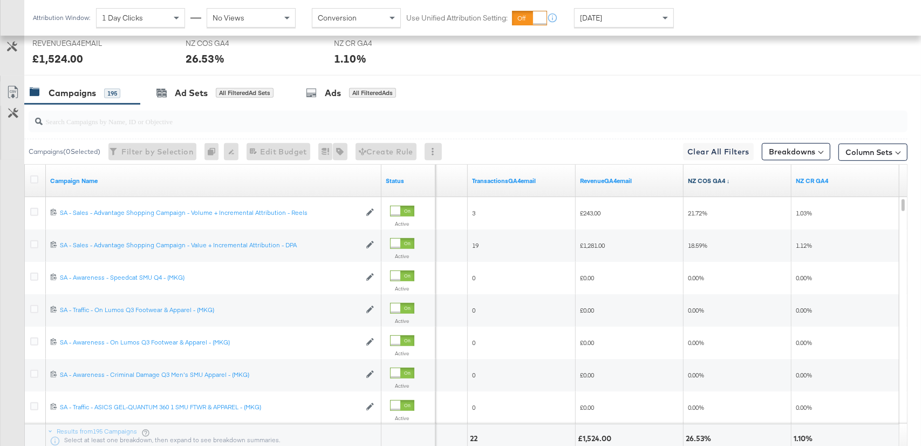
click at [703, 180] on link "NZ COS GA4 ↓" at bounding box center [737, 180] width 99 height 9
click at [703, 180] on link "NZ COS GA4 ↑" at bounding box center [737, 180] width 99 height 9
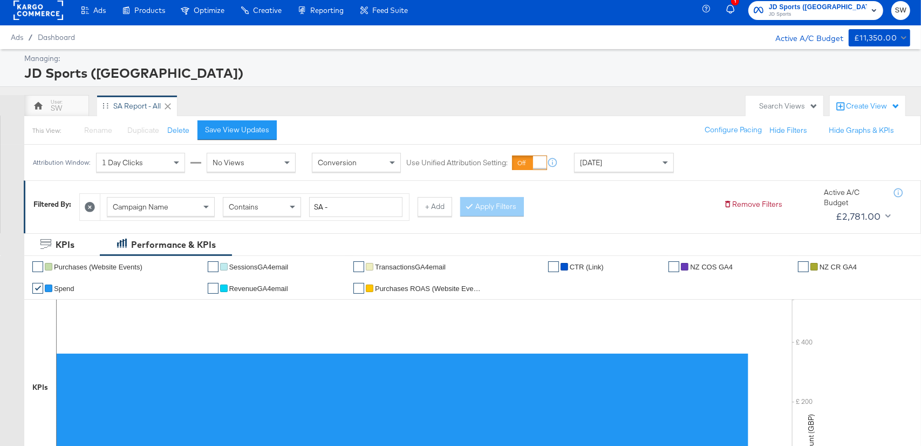
scroll to position [0, 0]
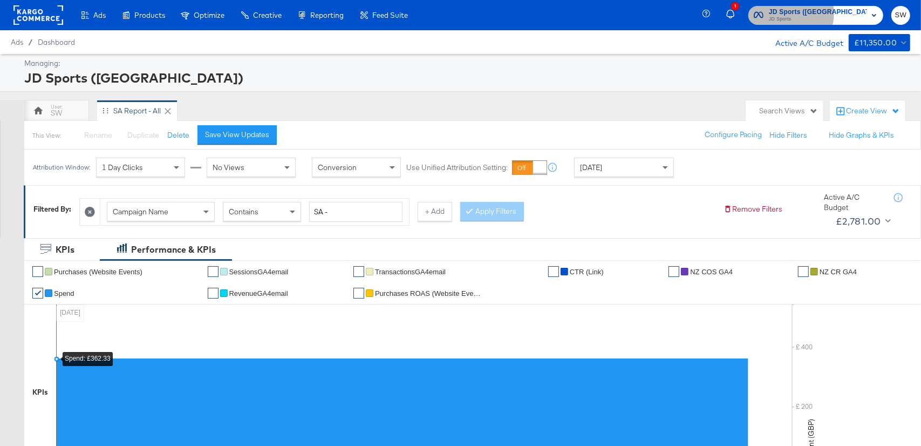
click at [841, 13] on span "JD Sports (NZ)" at bounding box center [818, 11] width 98 height 11
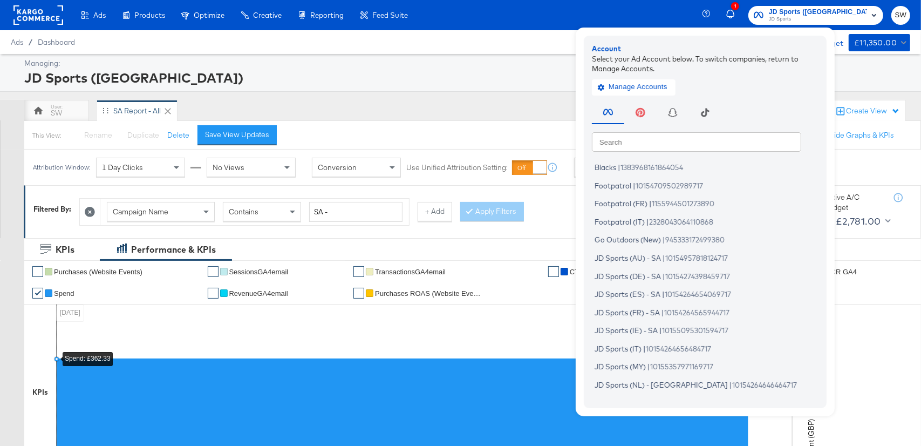
click at [720, 141] on input "text" at bounding box center [696, 141] width 209 height 19
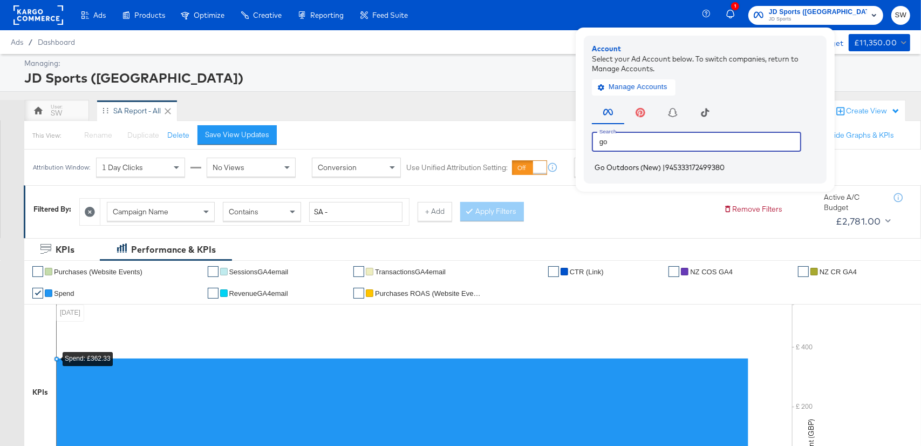
type input "go"
click at [723, 167] on span "945333172499380" at bounding box center [694, 167] width 59 height 9
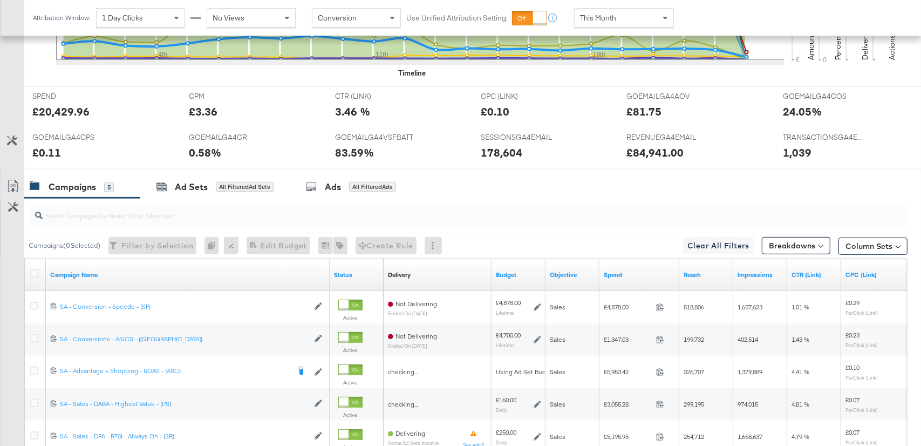
scroll to position [536, 0]
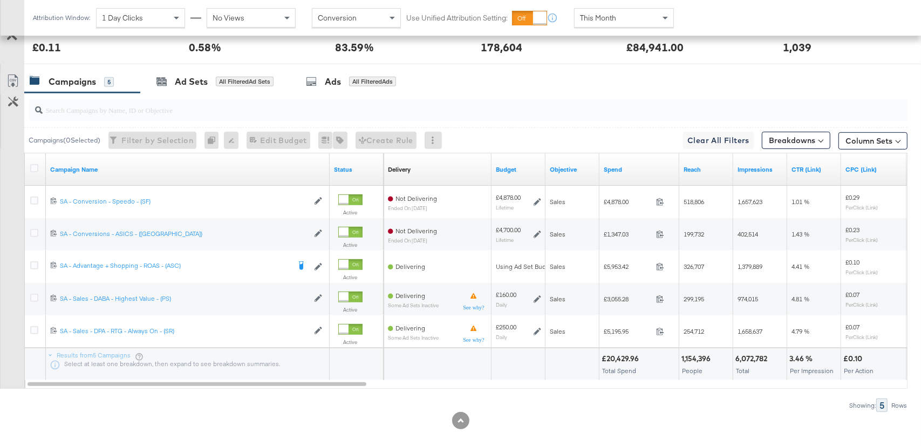
click at [634, 20] on div "This Month" at bounding box center [624, 18] width 99 height 18
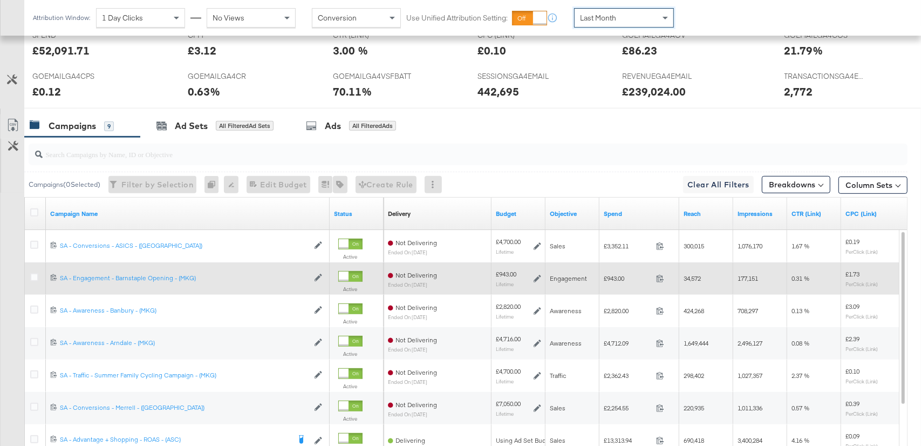
scroll to position [597, 0]
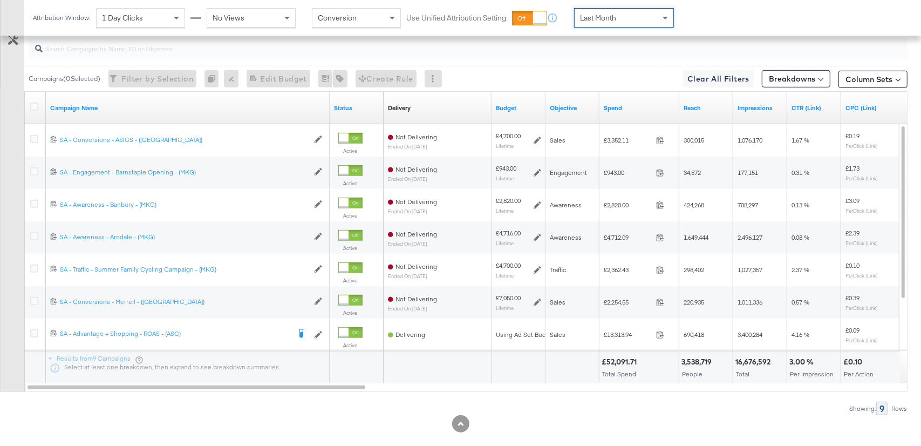
click at [608, 18] on span "Last Month" at bounding box center [598, 18] width 36 height 10
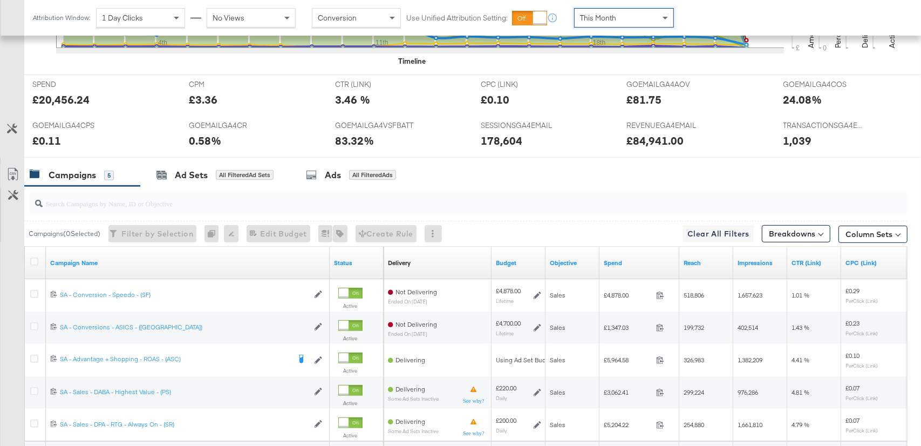
scroll to position [548, 0]
